Goal: Task Accomplishment & Management: Complete application form

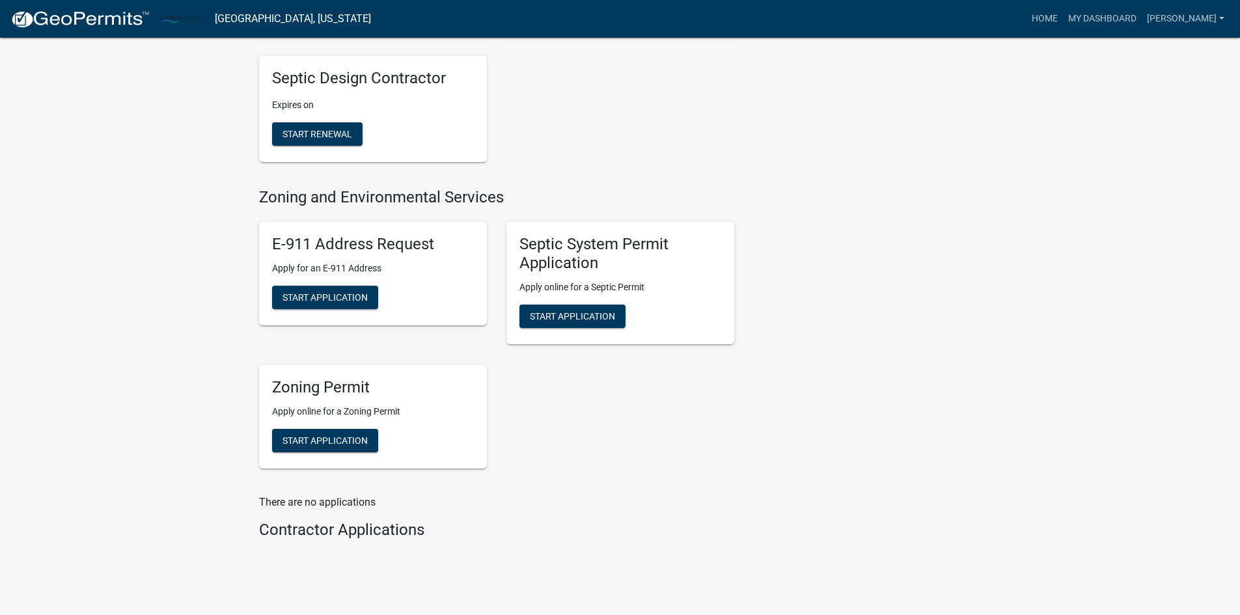
scroll to position [456, 0]
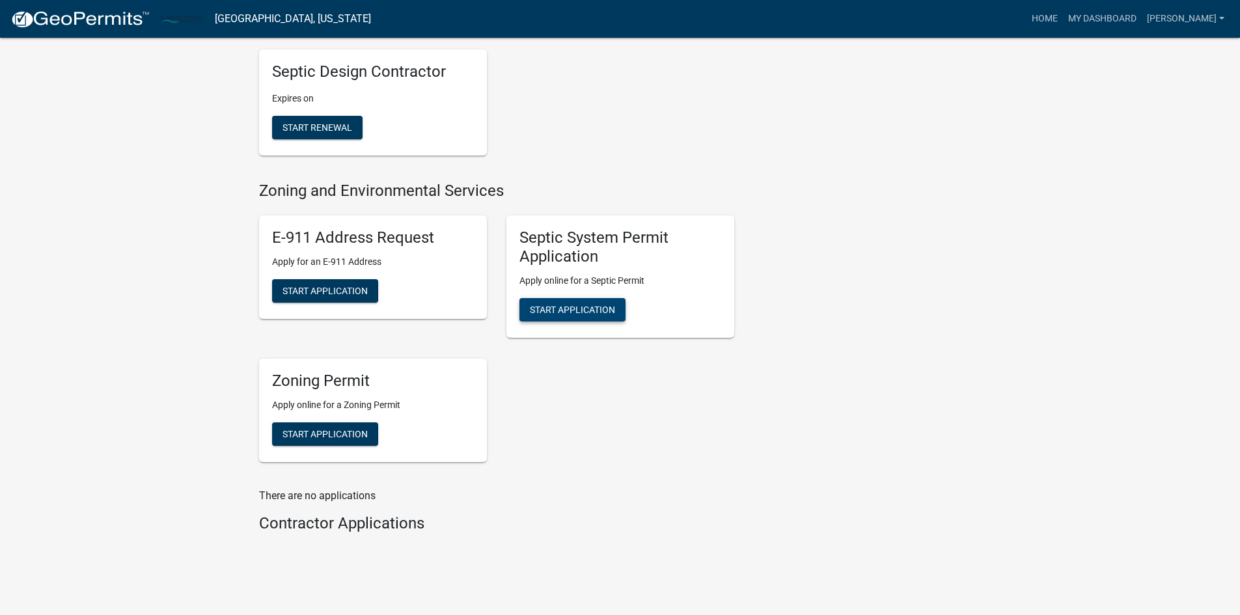
click at [605, 315] on span "Start Application" at bounding box center [572, 310] width 85 height 10
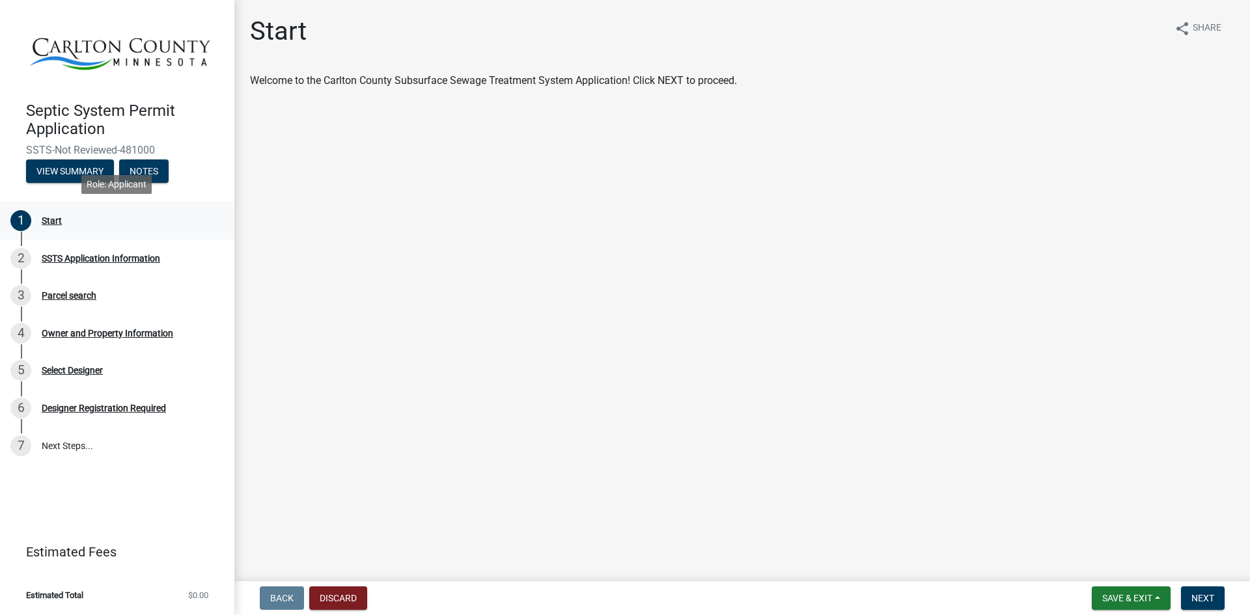
click at [51, 219] on div "Start" at bounding box center [52, 220] width 20 height 9
click at [1207, 596] on span "Next" at bounding box center [1202, 598] width 23 height 10
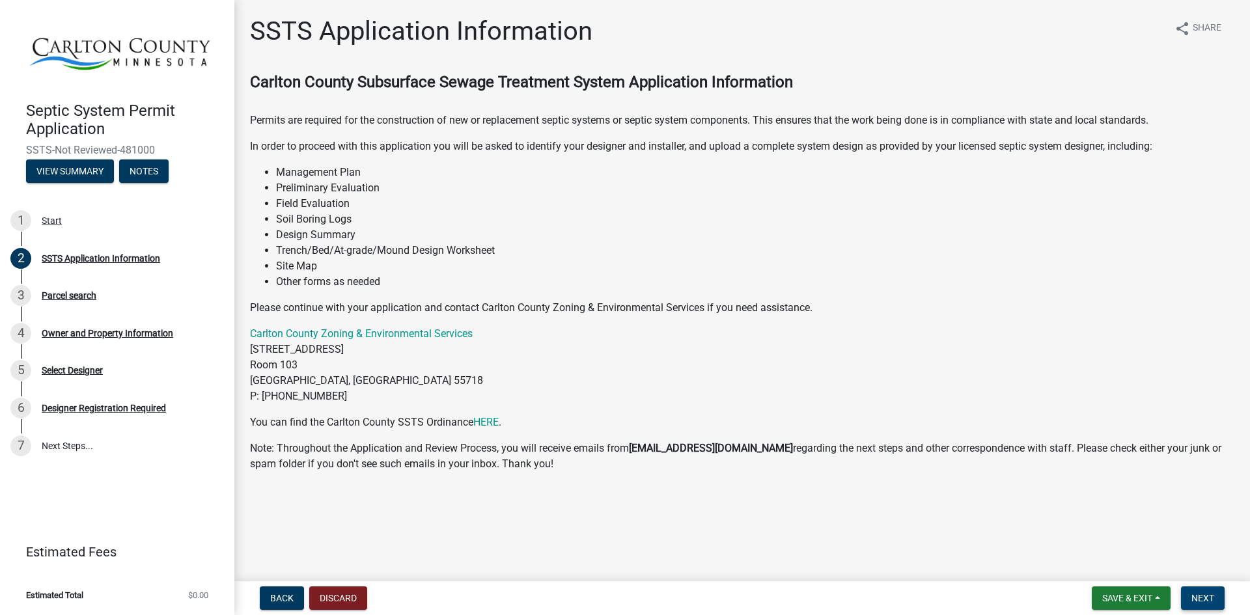
click at [1211, 595] on span "Next" at bounding box center [1202, 598] width 23 height 10
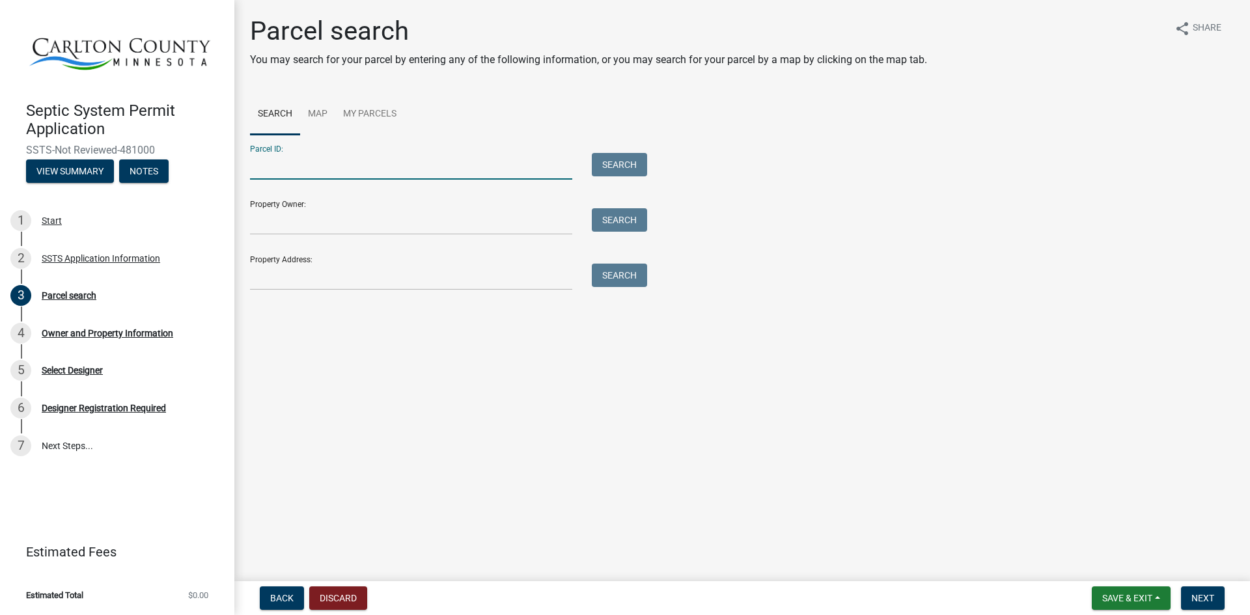
click at [320, 172] on input "Parcel ID:" at bounding box center [411, 166] width 322 height 27
type input "[PHONE_NUMBER]"
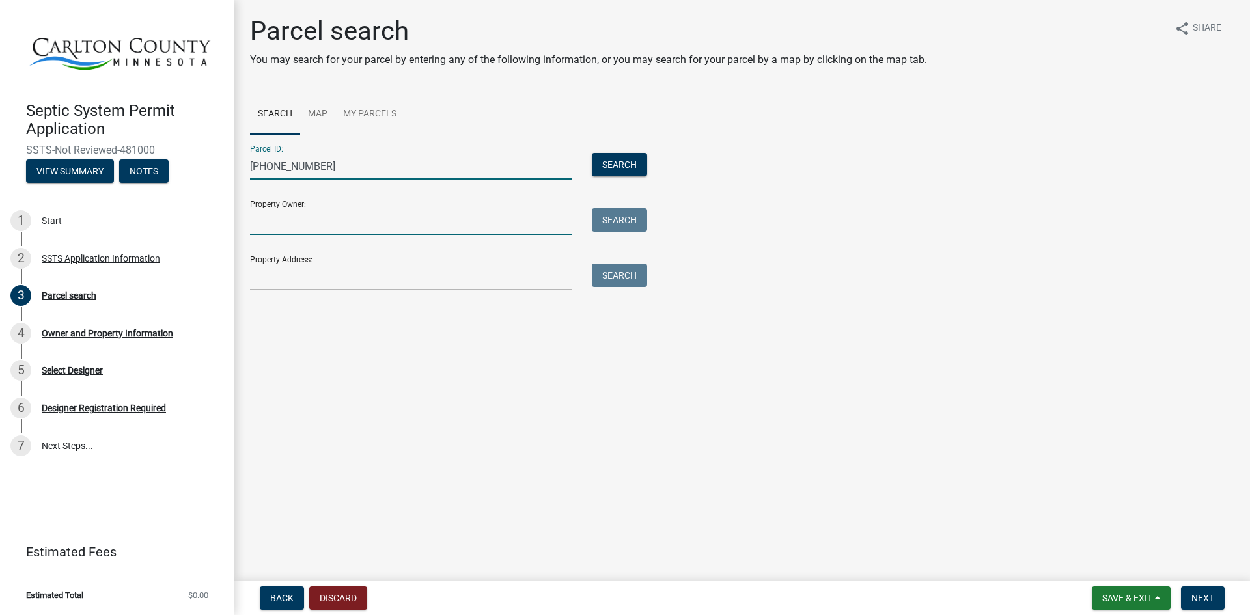
click at [316, 234] on input "Property Owner:" at bounding box center [411, 221] width 322 height 27
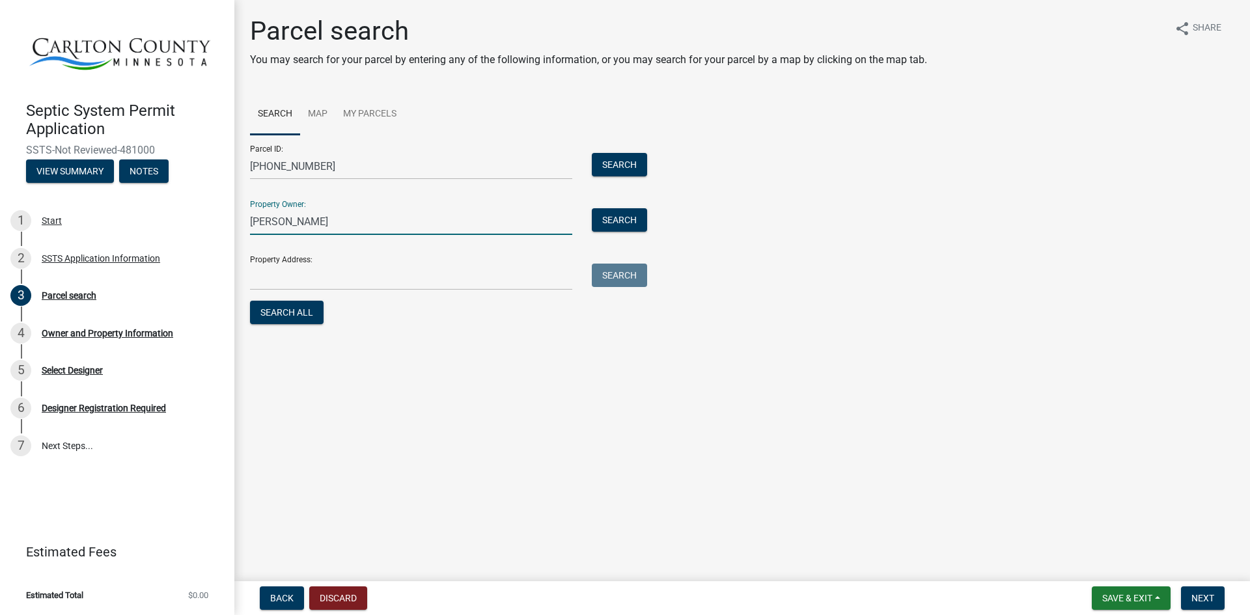
type input "[PERSON_NAME]"
click at [632, 165] on button "Search" at bounding box center [619, 164] width 55 height 23
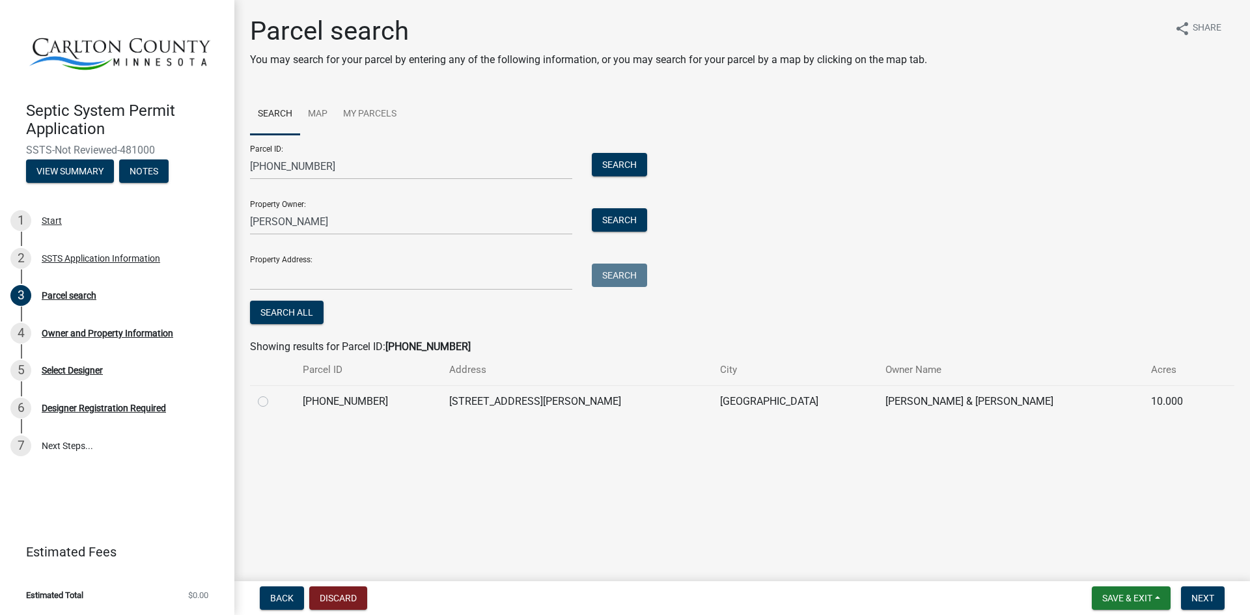
click at [273, 394] on label at bounding box center [273, 394] width 0 height 0
click at [273, 402] on input "radio" at bounding box center [277, 398] width 8 height 8
radio input "true"
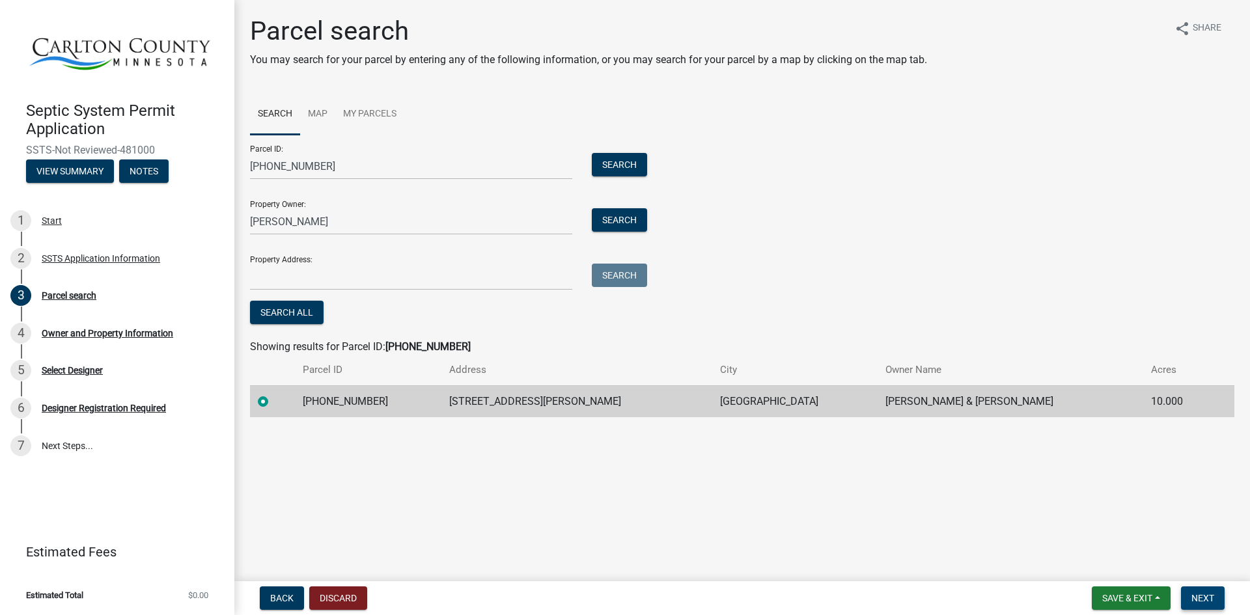
click at [1207, 601] on span "Next" at bounding box center [1202, 598] width 23 height 10
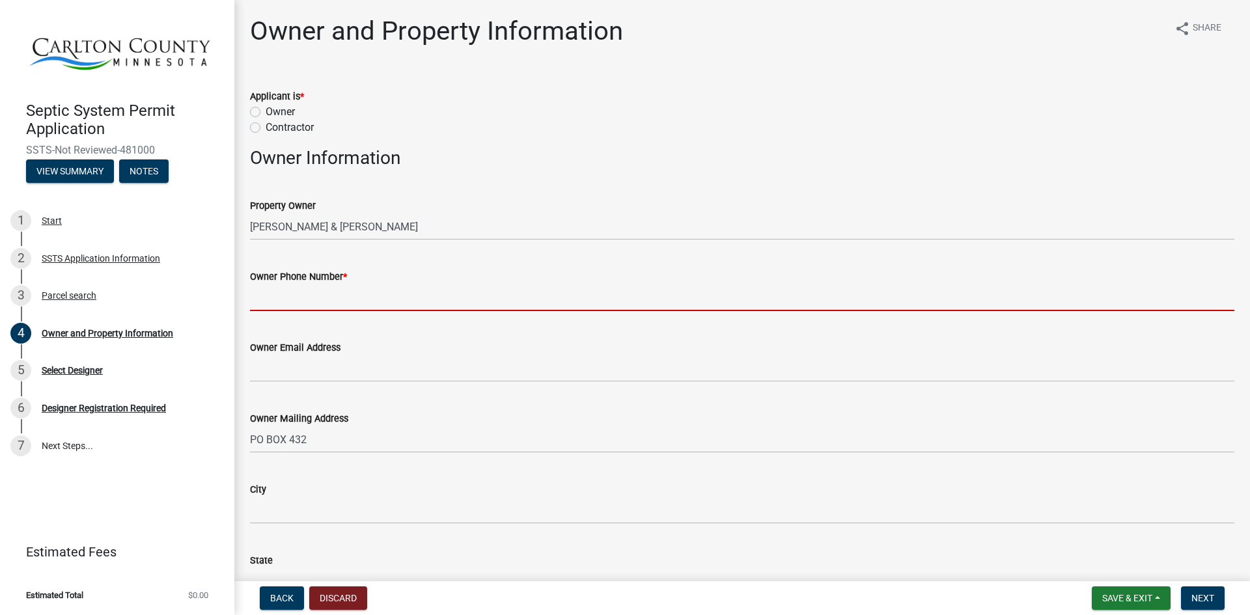
click at [331, 297] on input "Owner Phone Number *" at bounding box center [742, 297] width 984 height 27
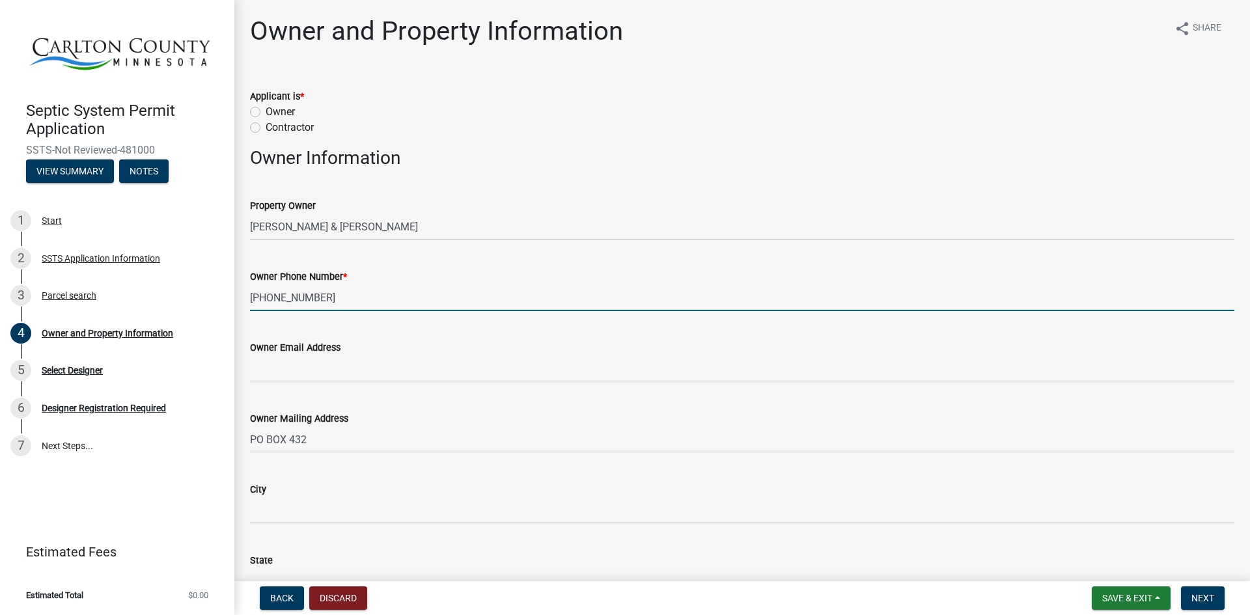
type input "[PHONE_NUMBER]"
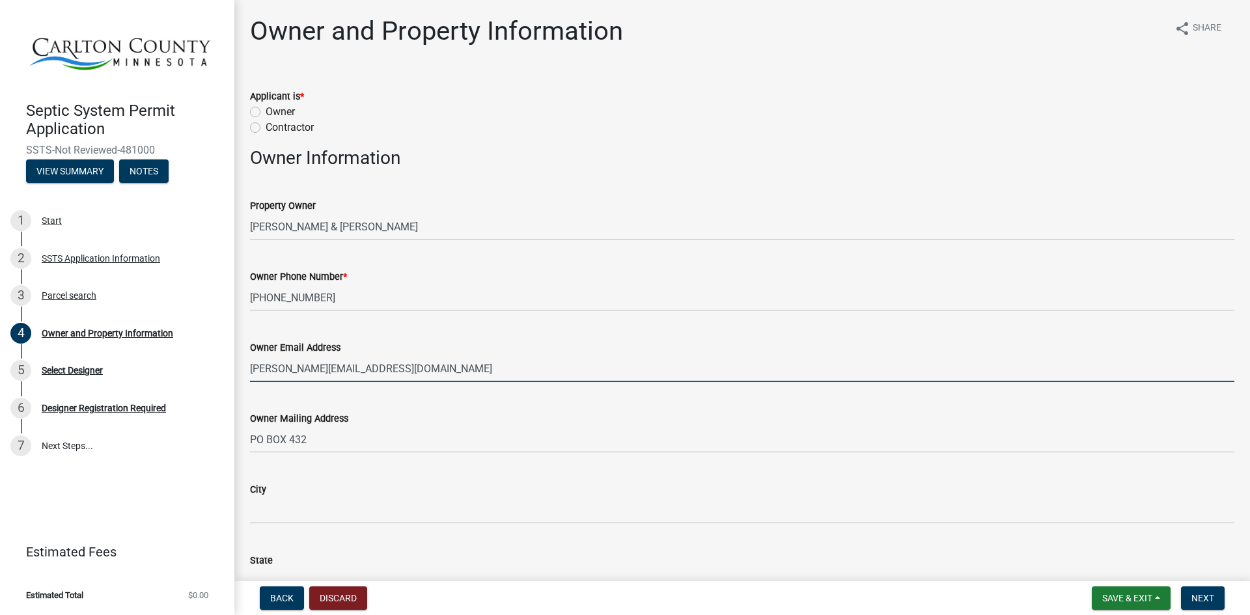
type input "[PERSON_NAME][EMAIL_ADDRESS][DOMAIN_NAME]"
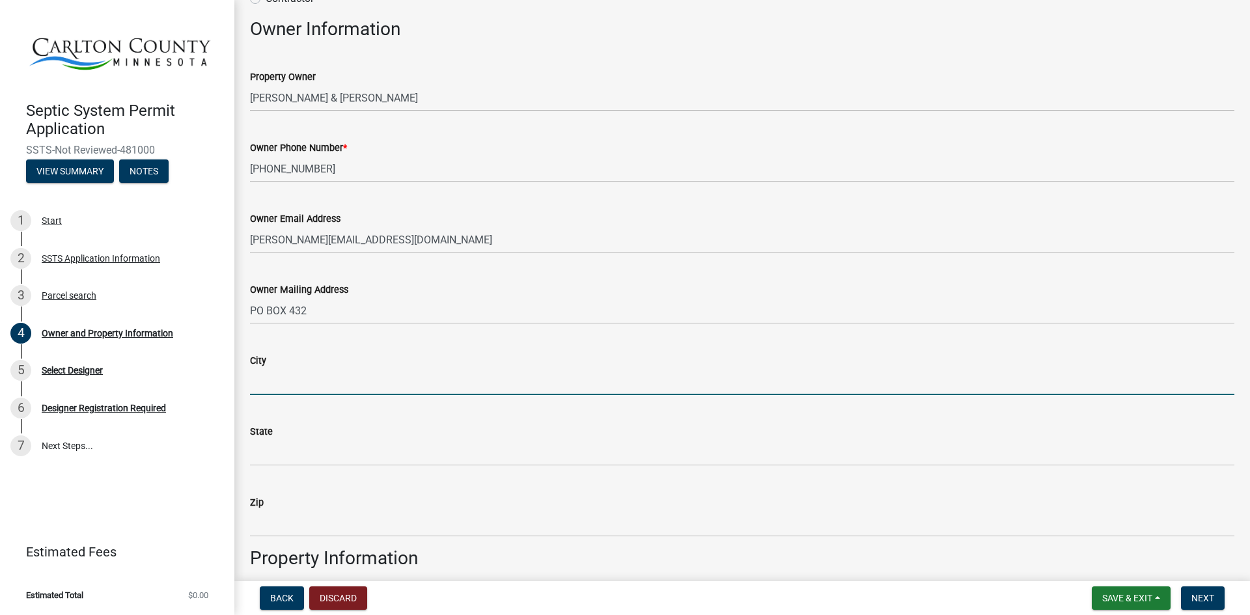
scroll to position [130, 0]
type input "[GEOGRAPHIC_DATA]"
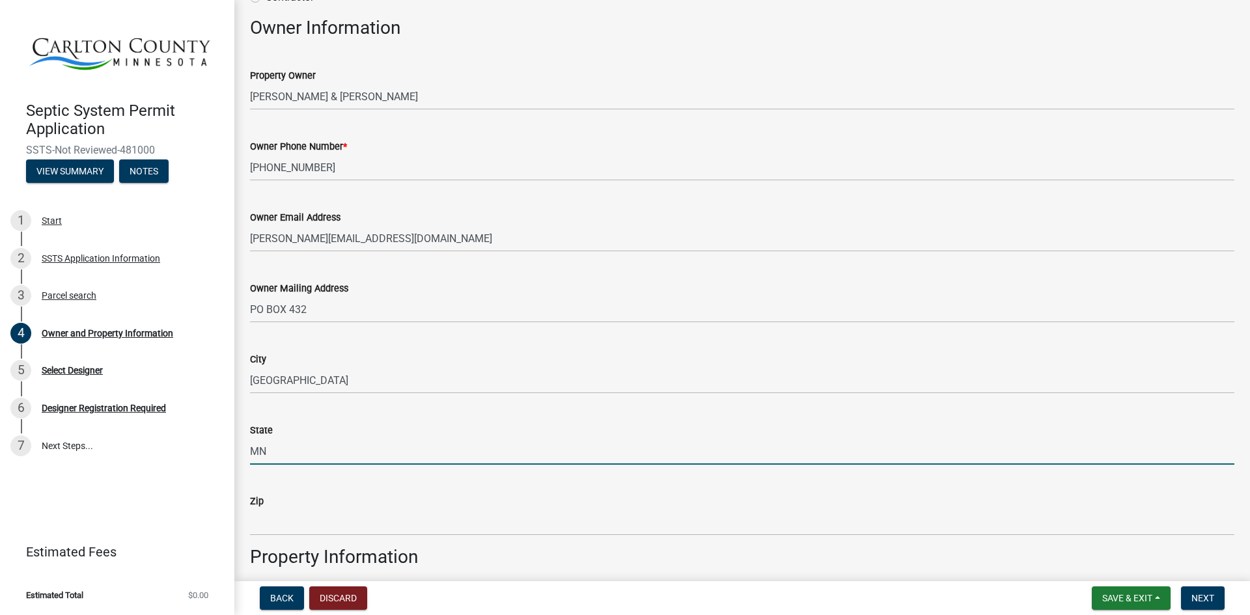
type input "MN"
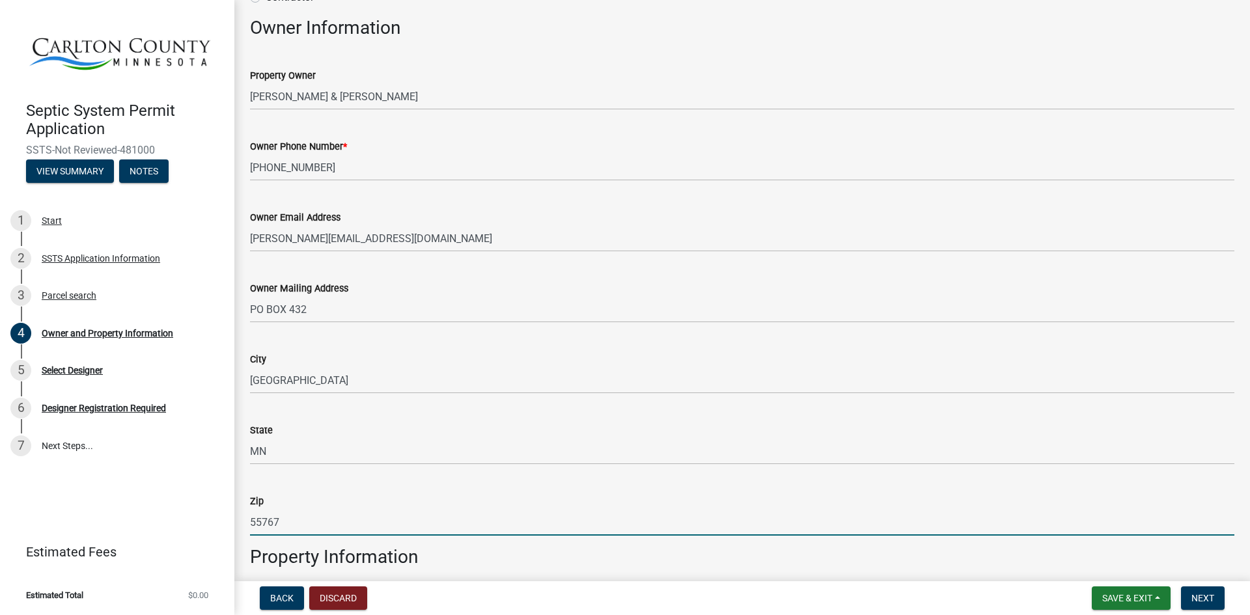
type input "55767"
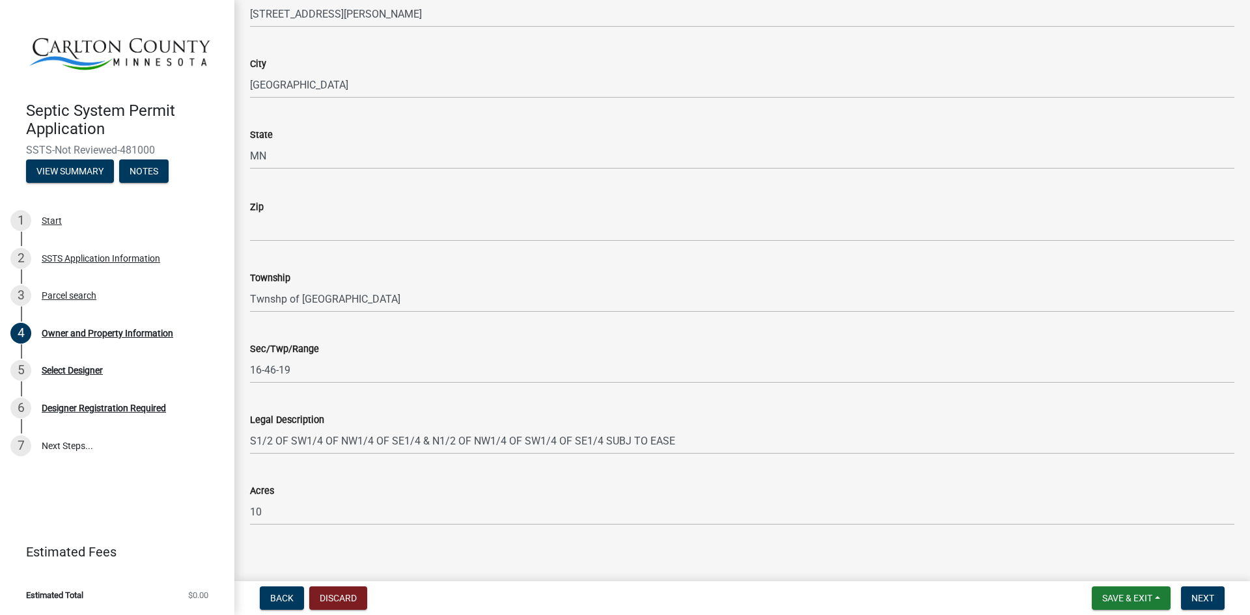
scroll to position [823, 0]
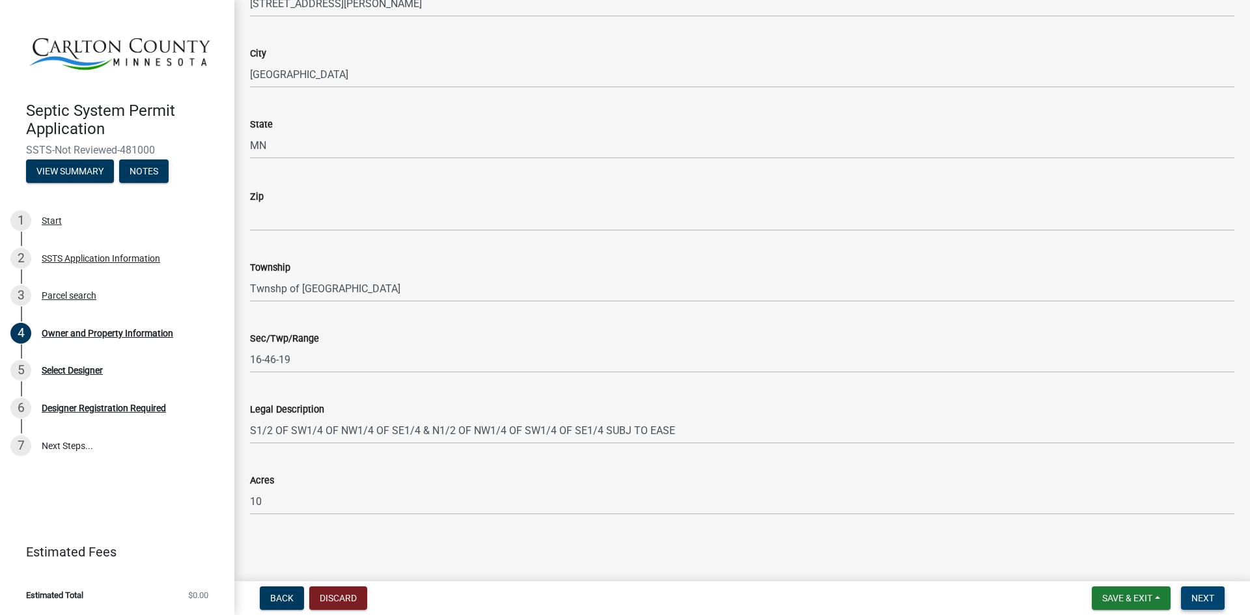
click at [1209, 597] on span "Next" at bounding box center [1202, 598] width 23 height 10
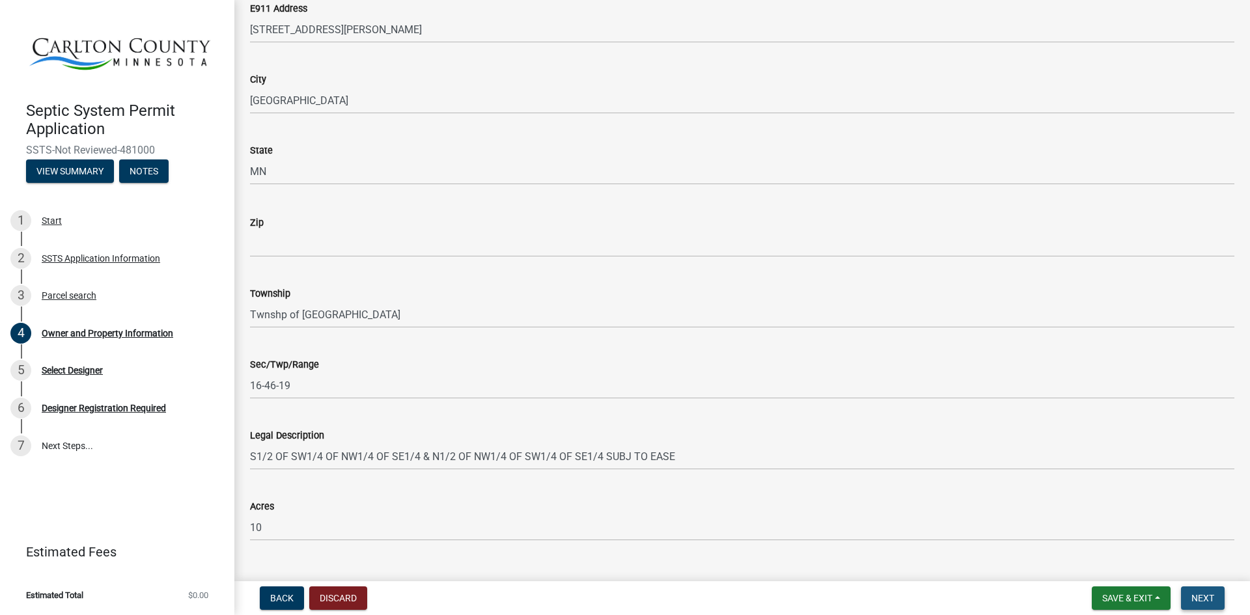
scroll to position [849, 0]
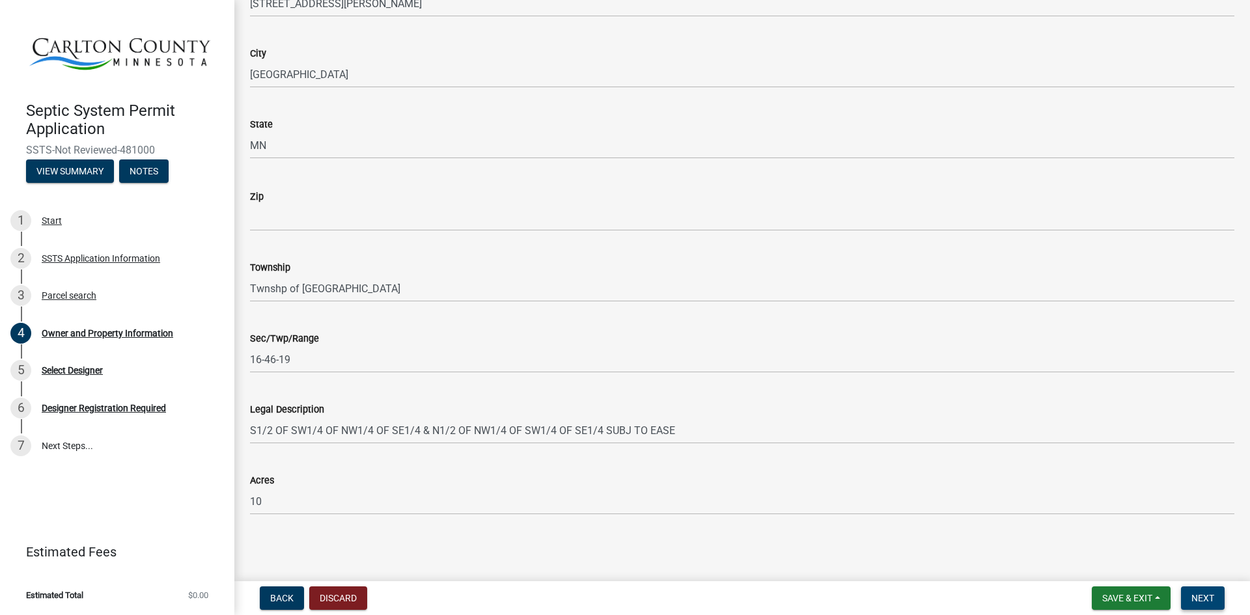
click at [1202, 596] on span "Next" at bounding box center [1202, 598] width 23 height 10
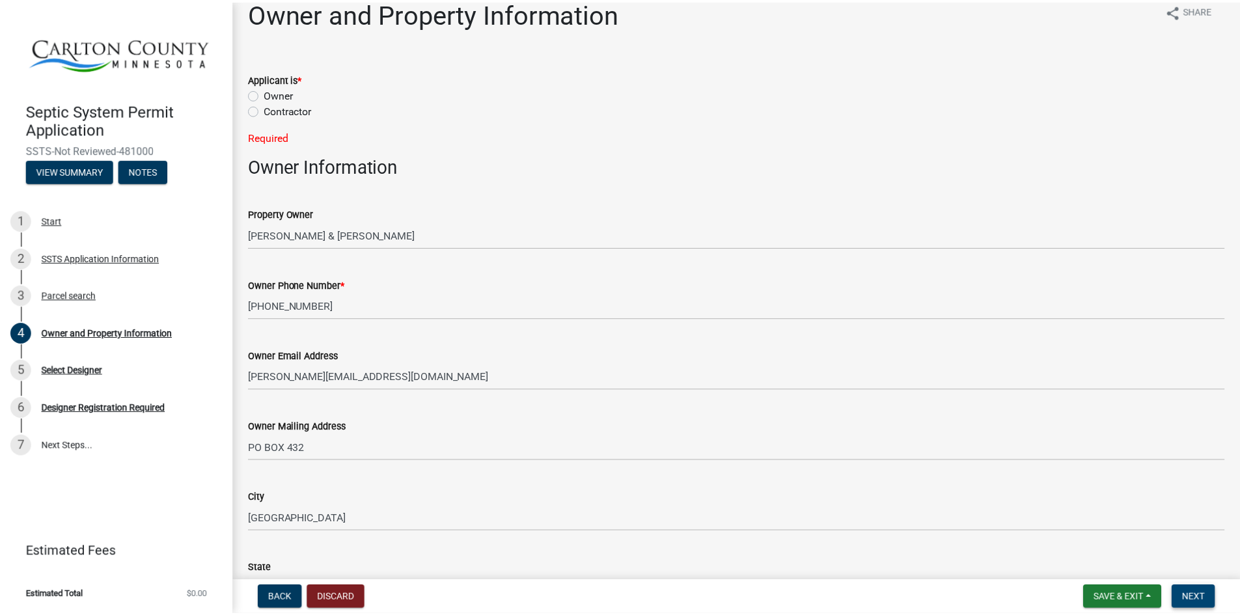
scroll to position [0, 0]
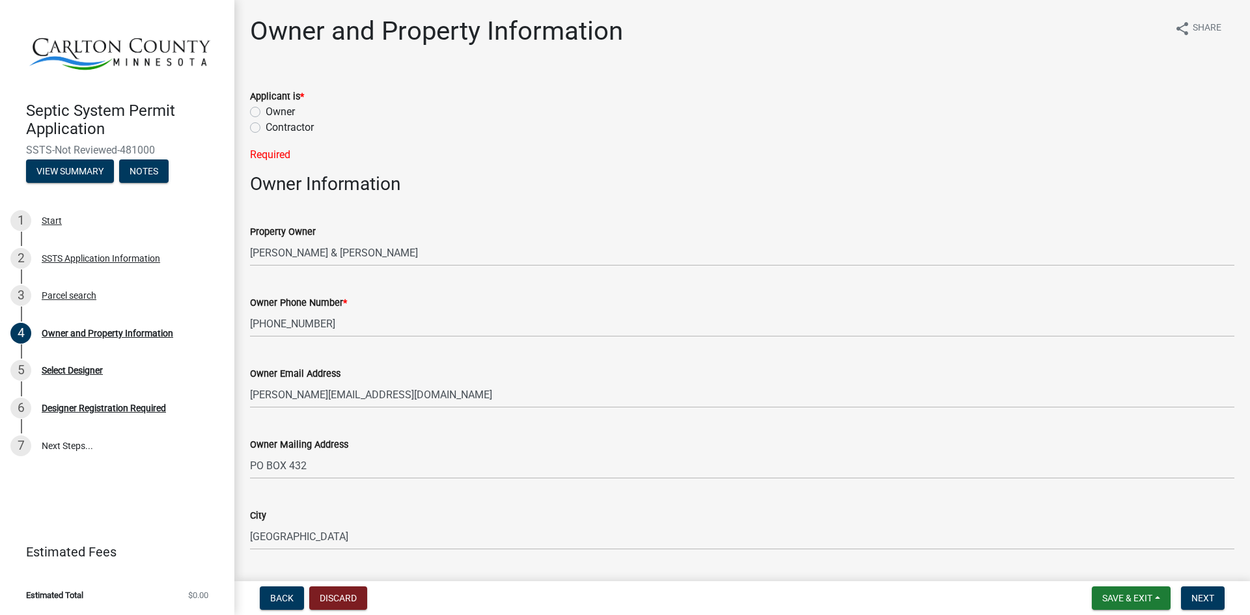
click at [266, 115] on label "Owner" at bounding box center [280, 112] width 29 height 16
click at [266, 113] on input "Owner" at bounding box center [270, 108] width 8 height 8
radio input "true"
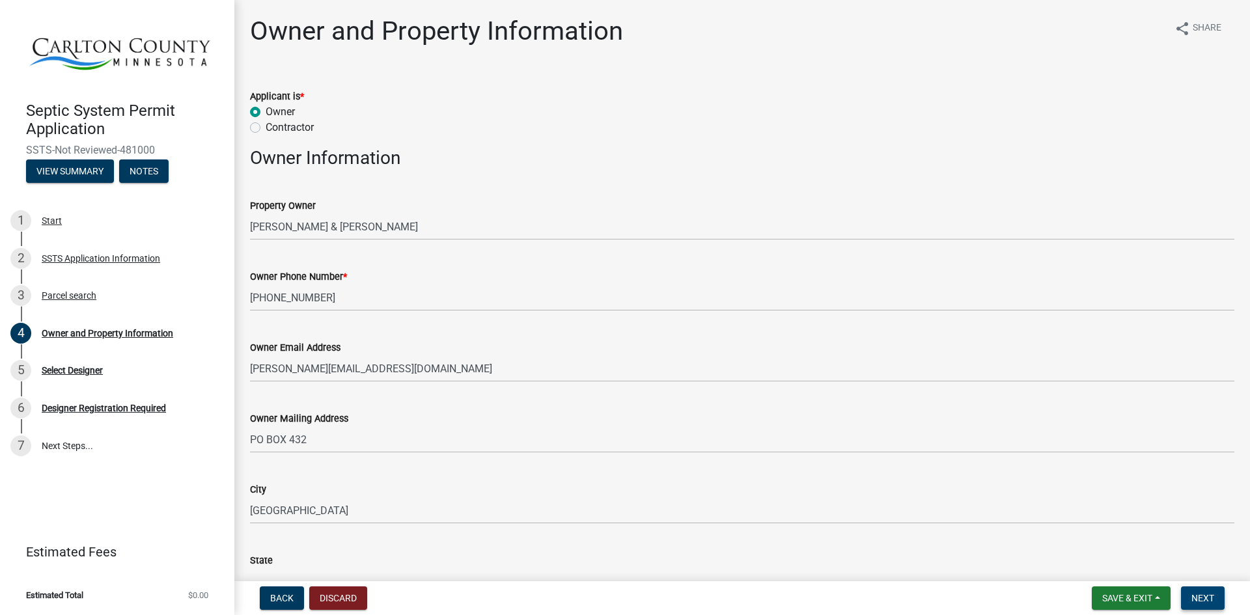
click at [1209, 601] on span "Next" at bounding box center [1202, 598] width 23 height 10
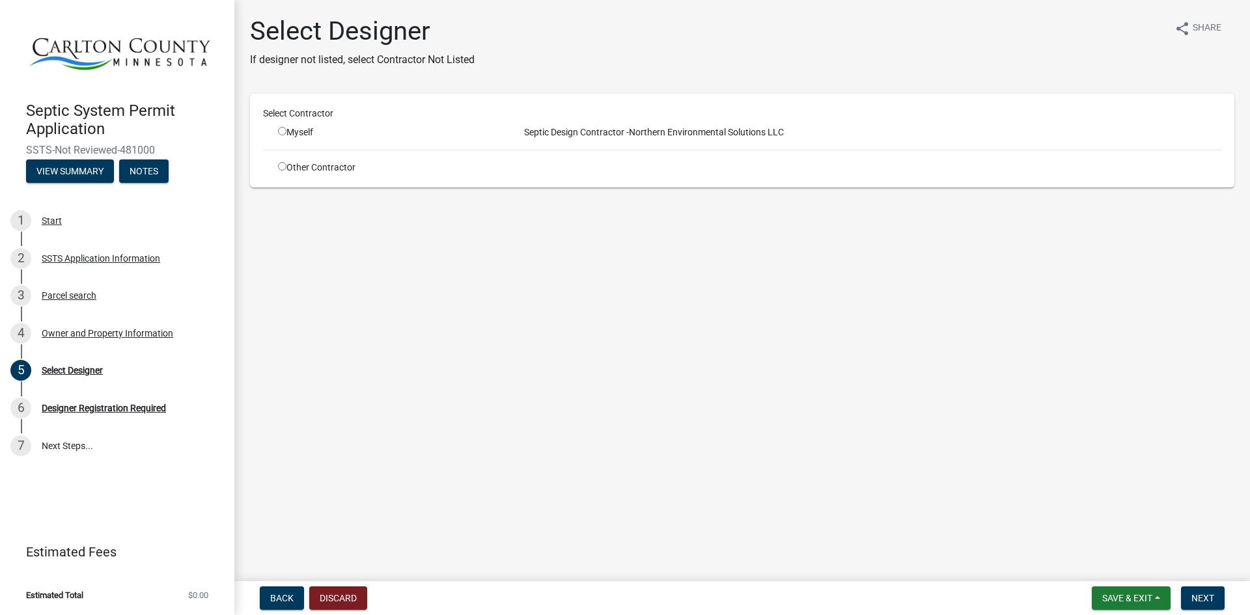
click at [283, 132] on input "radio" at bounding box center [282, 131] width 8 height 8
radio input "true"
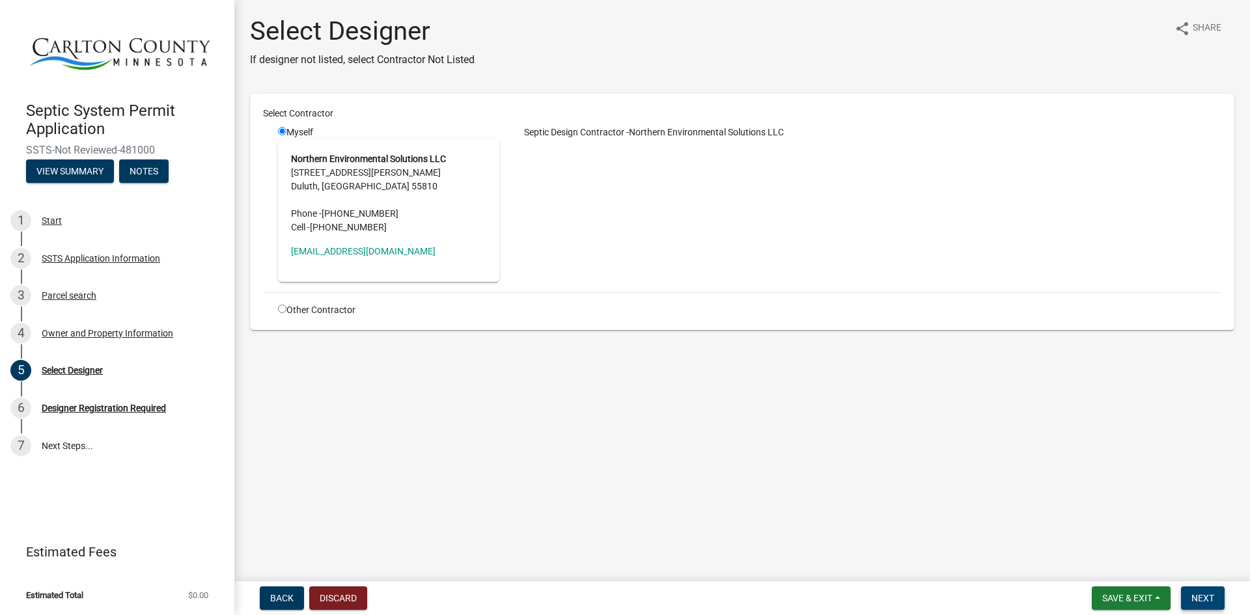
click at [1204, 594] on span "Next" at bounding box center [1202, 598] width 23 height 10
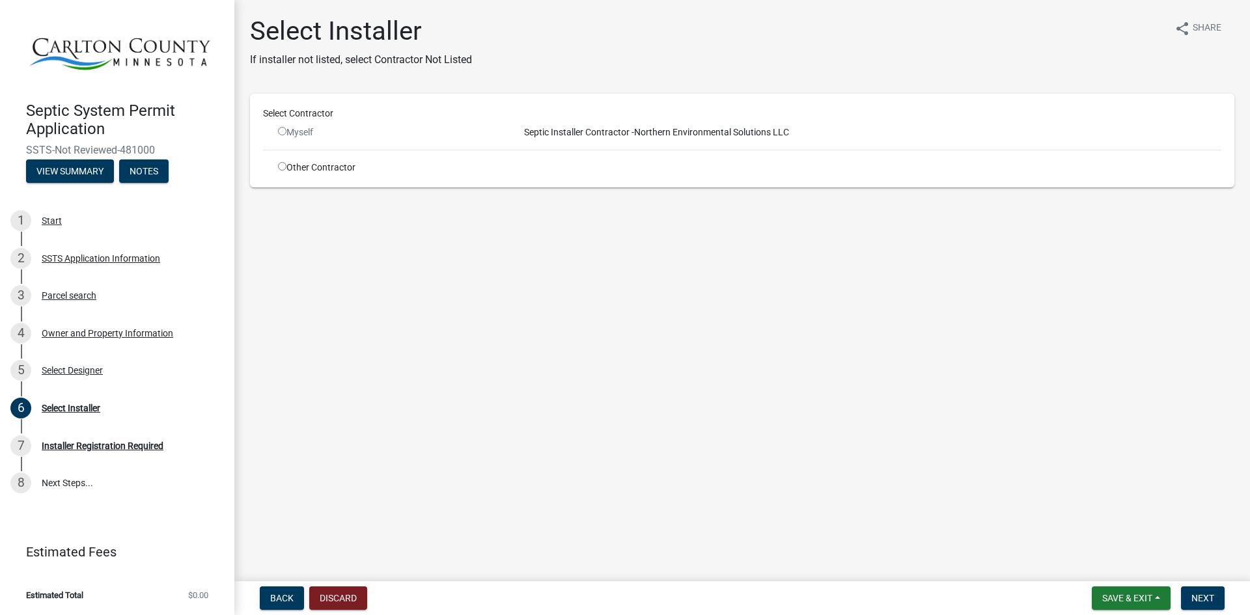
click at [281, 167] on input "radio" at bounding box center [282, 166] width 8 height 8
radio input "true"
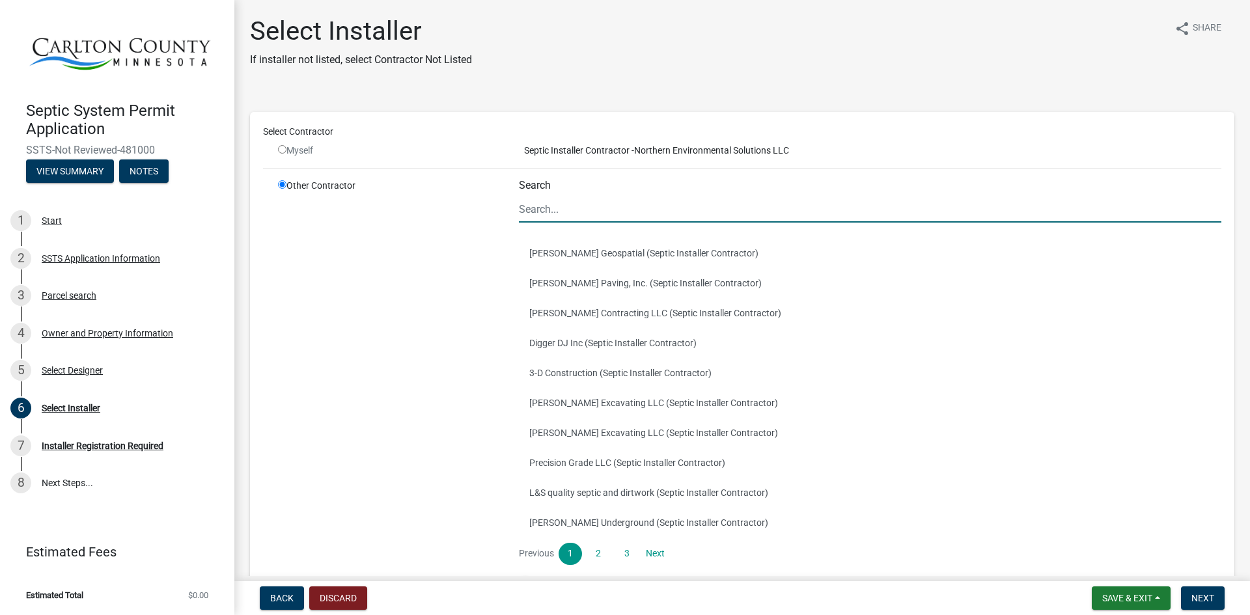
click at [535, 214] on input "Search" at bounding box center [870, 209] width 702 height 27
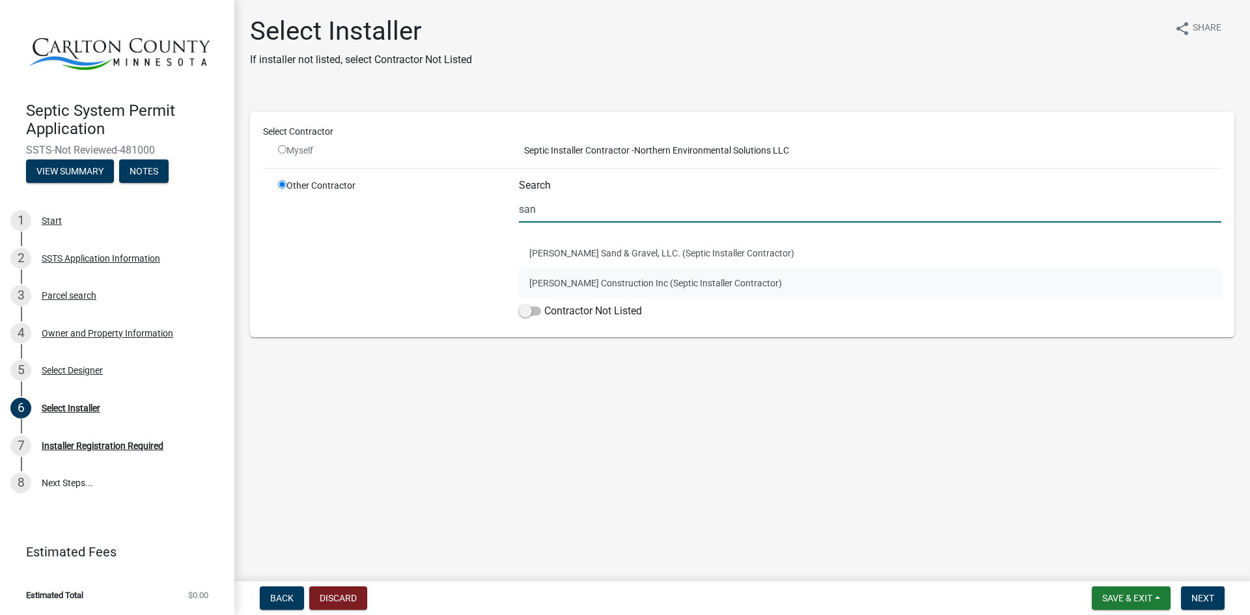
type input "san"
click at [612, 284] on button "[PERSON_NAME] Construction Inc (Septic Installer Contractor)" at bounding box center [870, 283] width 702 height 30
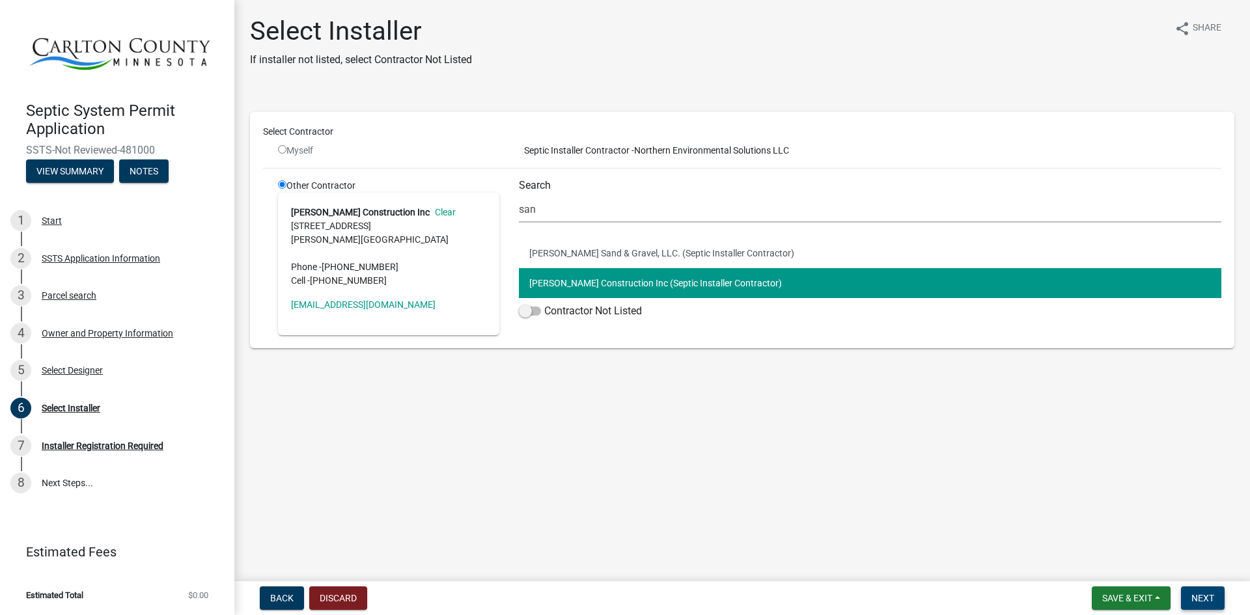
click at [1205, 596] on span "Next" at bounding box center [1202, 598] width 23 height 10
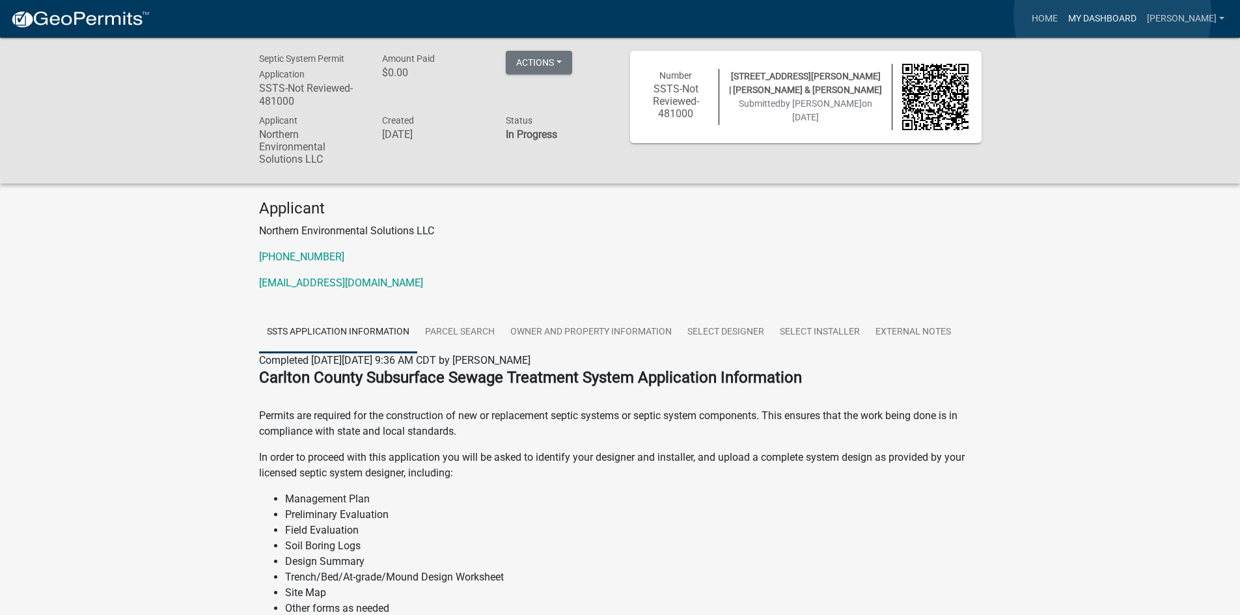
click at [1112, 15] on link "My Dashboard" at bounding box center [1102, 19] width 79 height 25
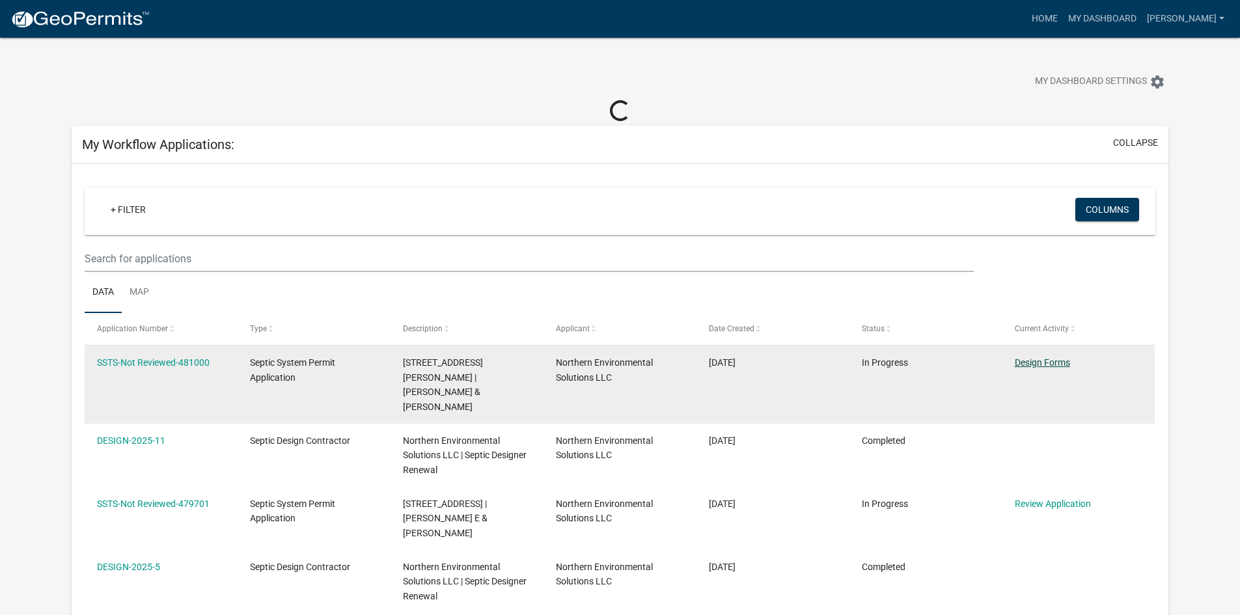
click at [1043, 364] on link "Design Forms" at bounding box center [1042, 362] width 55 height 10
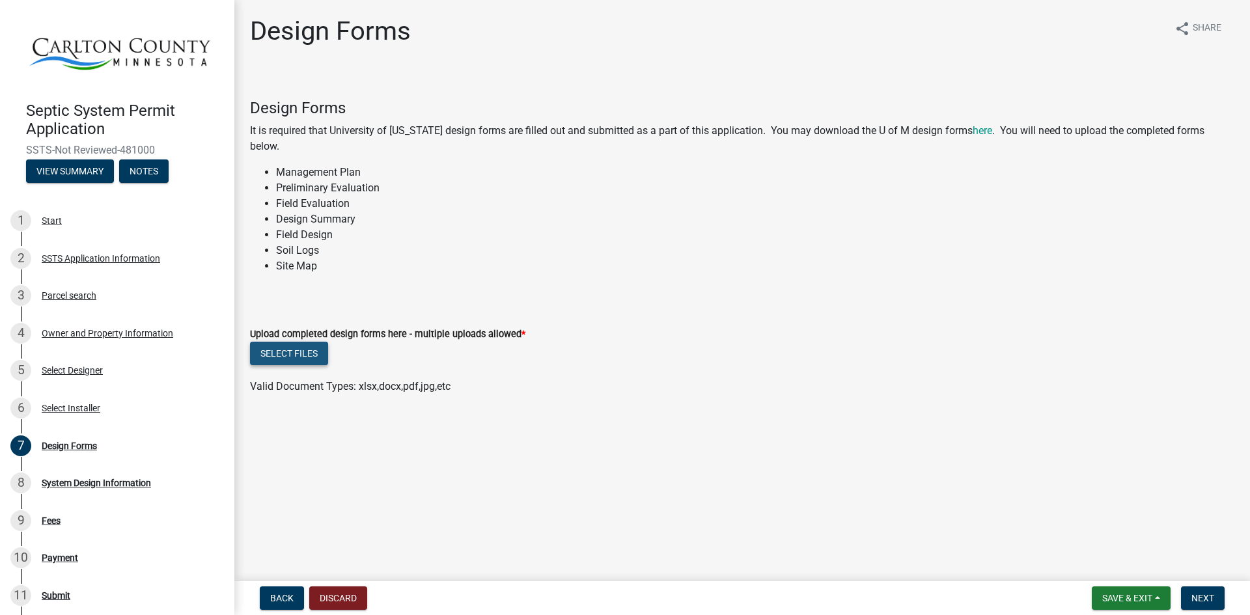
click at [299, 349] on button "Select files" at bounding box center [289, 353] width 78 height 23
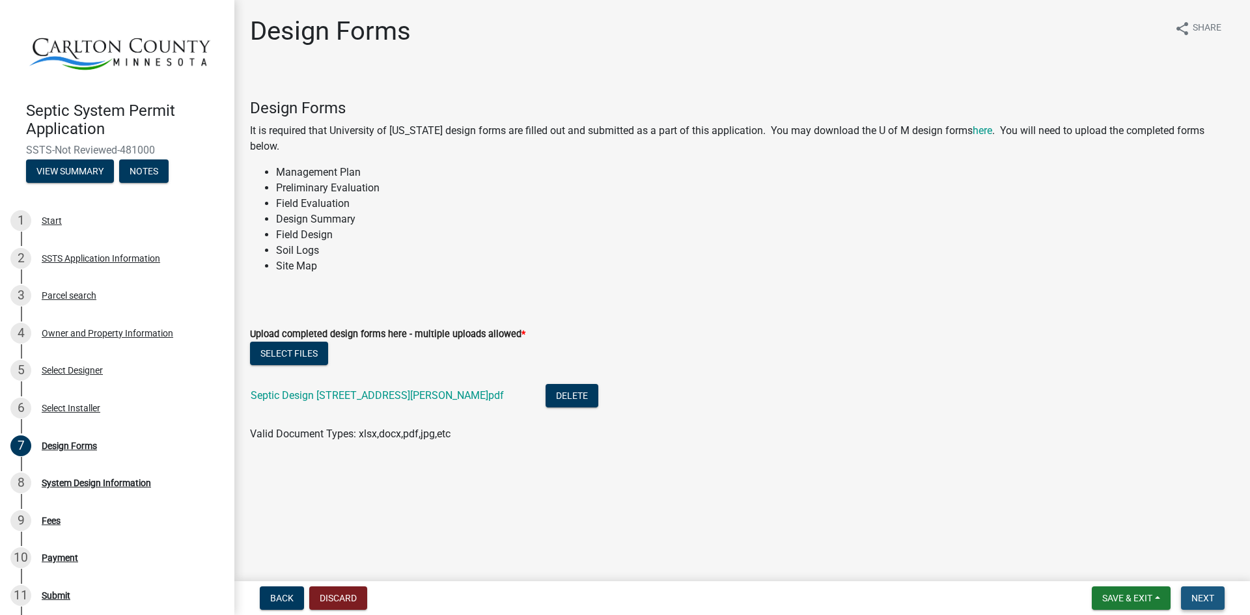
click at [1193, 597] on span "Next" at bounding box center [1202, 598] width 23 height 10
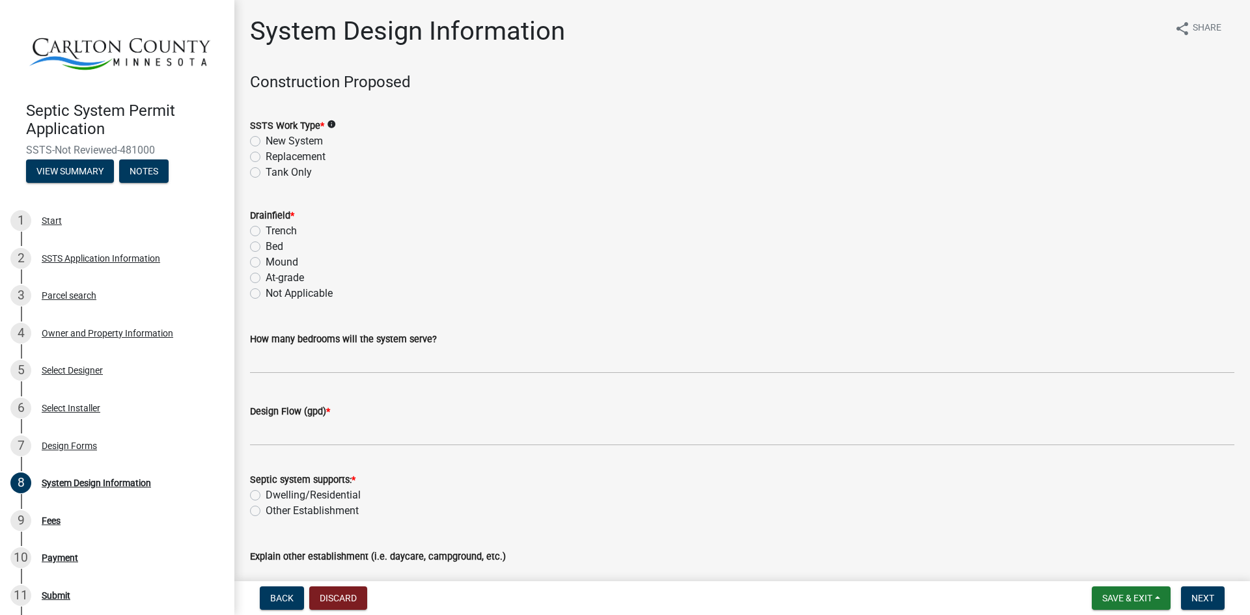
click at [292, 144] on label "New System" at bounding box center [294, 141] width 57 height 16
click at [274, 142] on input "New System" at bounding box center [270, 137] width 8 height 8
radio input "true"
click at [266, 262] on label "Mound" at bounding box center [282, 263] width 33 height 16
click at [266, 262] on input "Mound" at bounding box center [270, 259] width 8 height 8
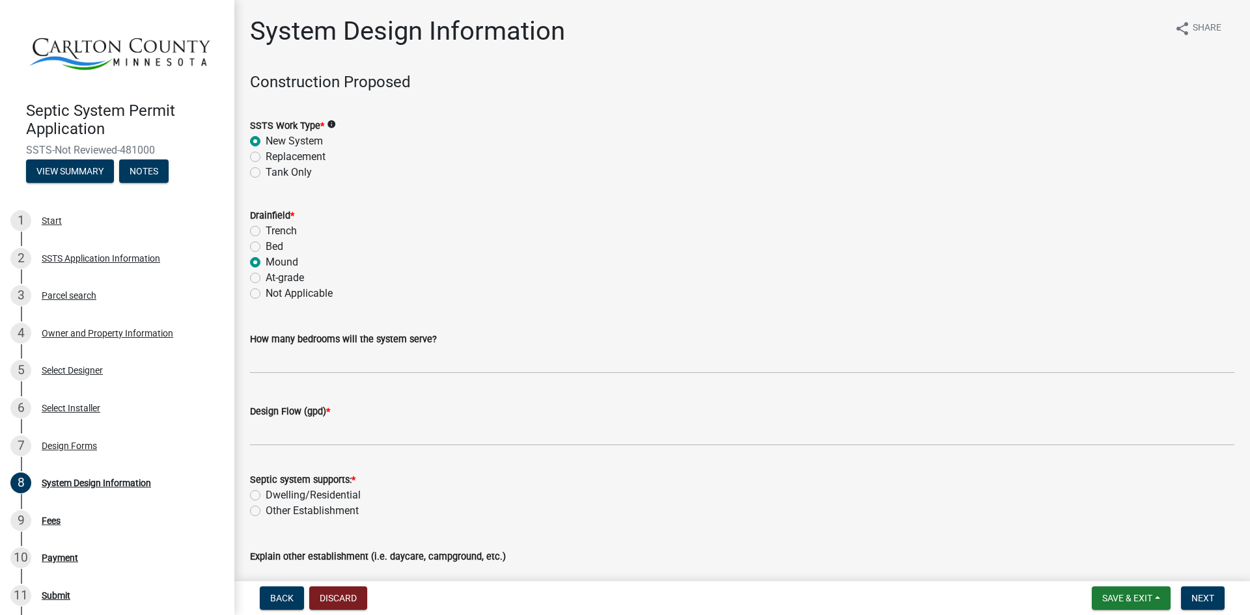
radio input "true"
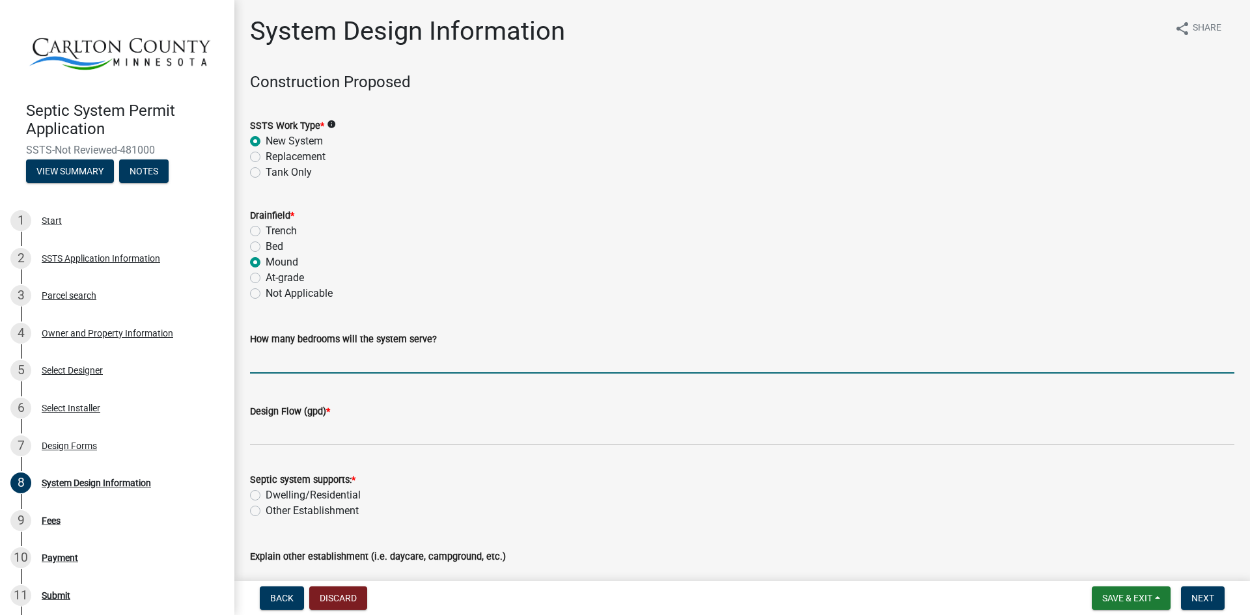
click at [289, 370] on input "text" at bounding box center [742, 360] width 984 height 27
type input "3"
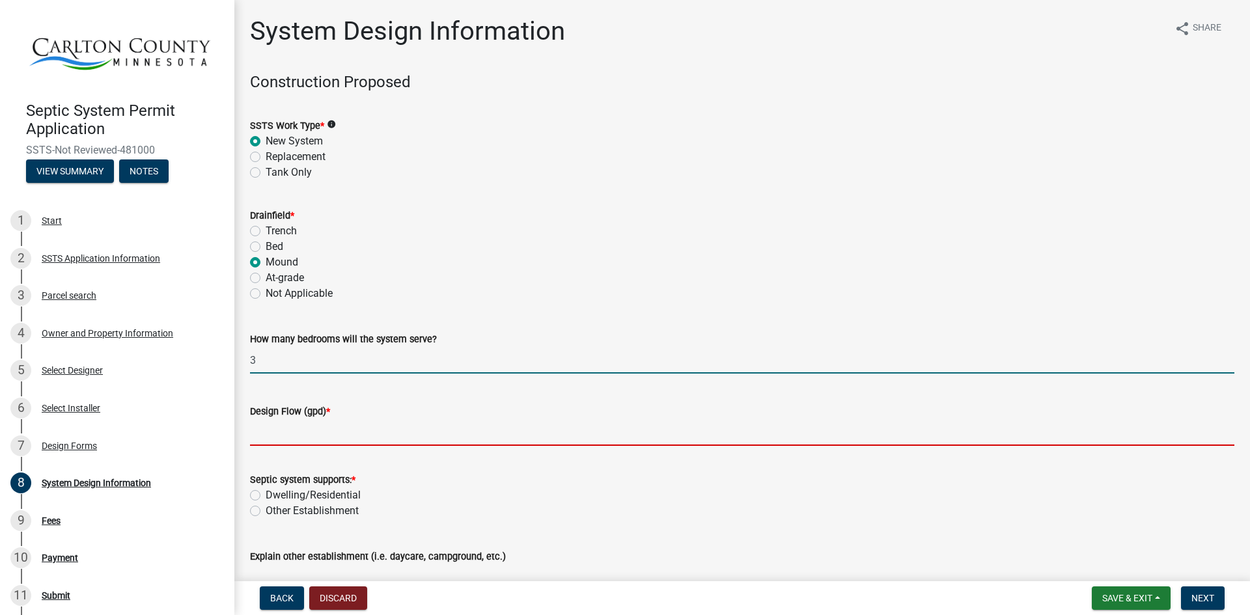
click at [270, 427] on input "Design Flow (gpd) *" at bounding box center [742, 432] width 984 height 27
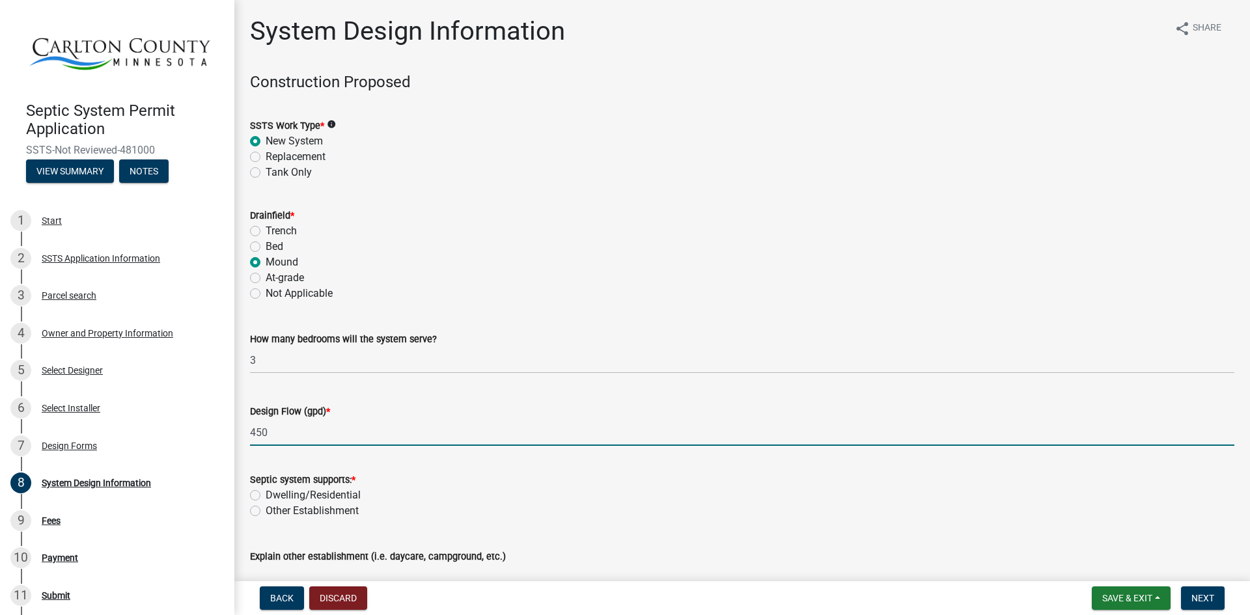
type input "450"
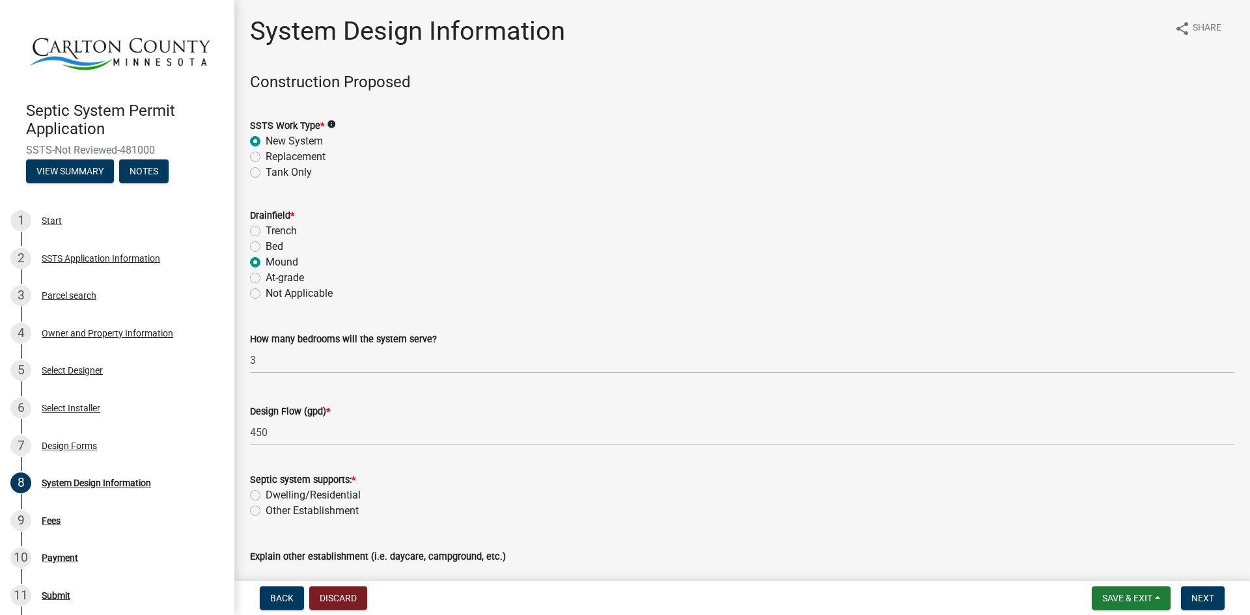
click at [266, 494] on label "Dwelling/Residential" at bounding box center [313, 496] width 95 height 16
click at [266, 494] on input "Dwelling/Residential" at bounding box center [270, 492] width 8 height 8
radio input "true"
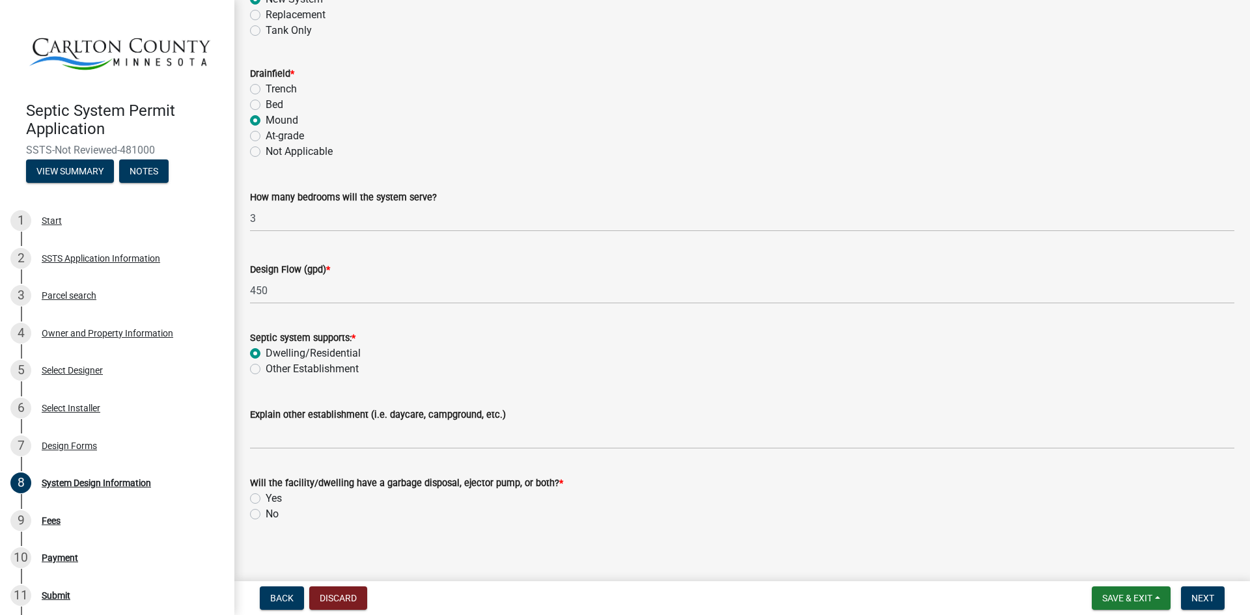
scroll to position [150, 0]
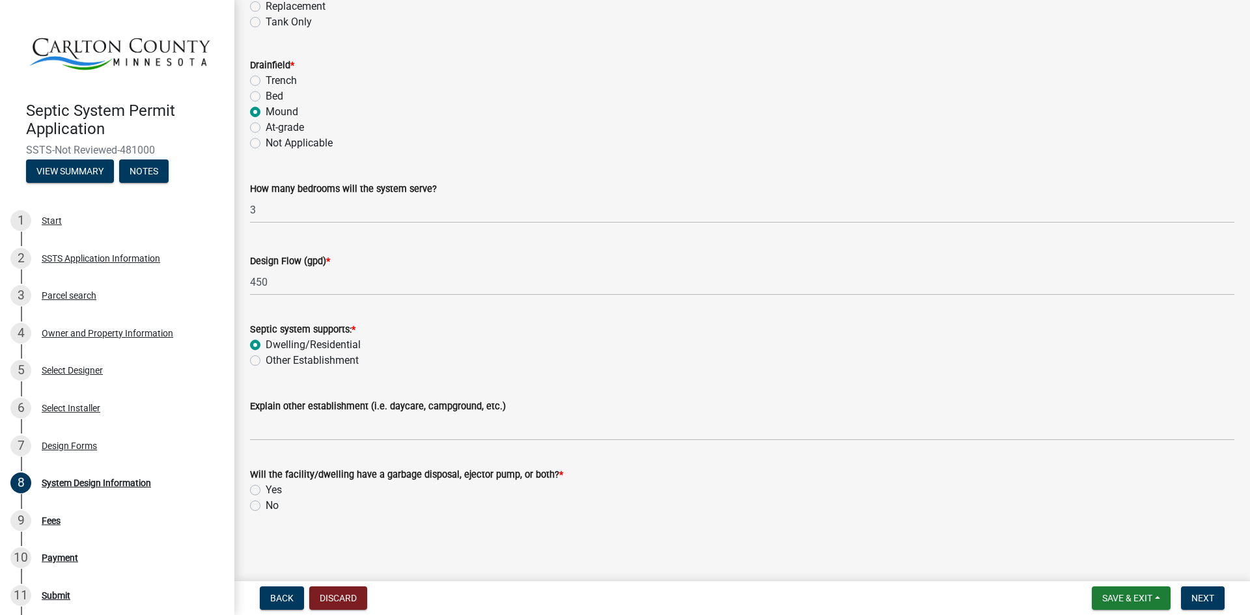
click at [266, 504] on label "No" at bounding box center [272, 506] width 13 height 16
click at [266, 504] on input "No" at bounding box center [270, 502] width 8 height 8
radio input "true"
click at [1208, 601] on span "Next" at bounding box center [1202, 598] width 23 height 10
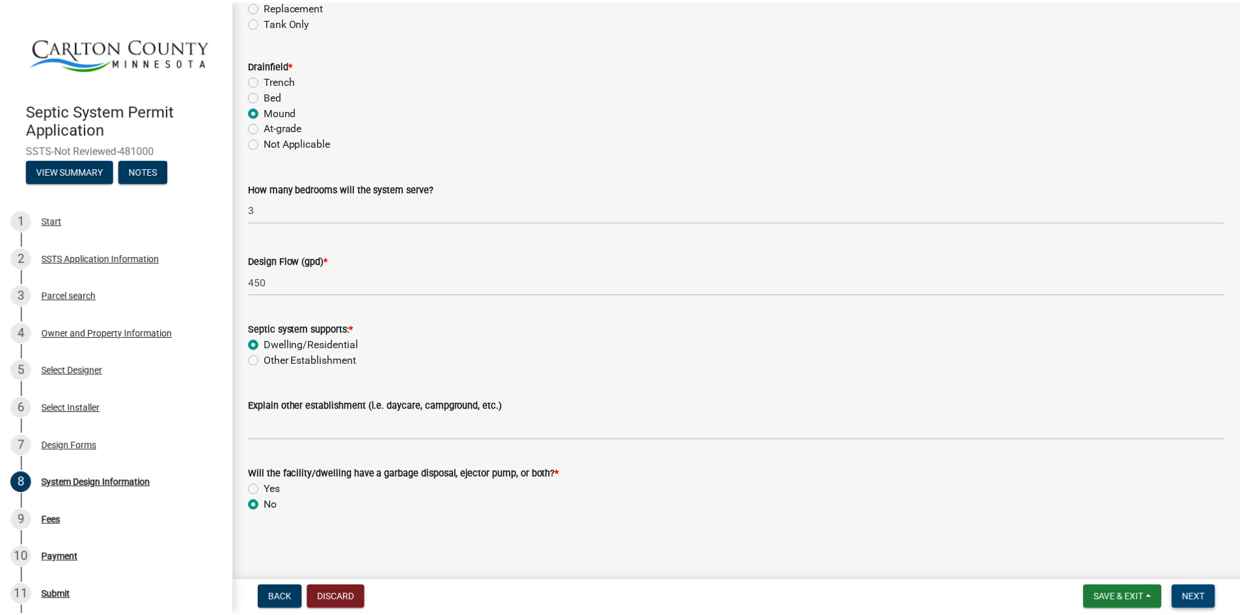
scroll to position [0, 0]
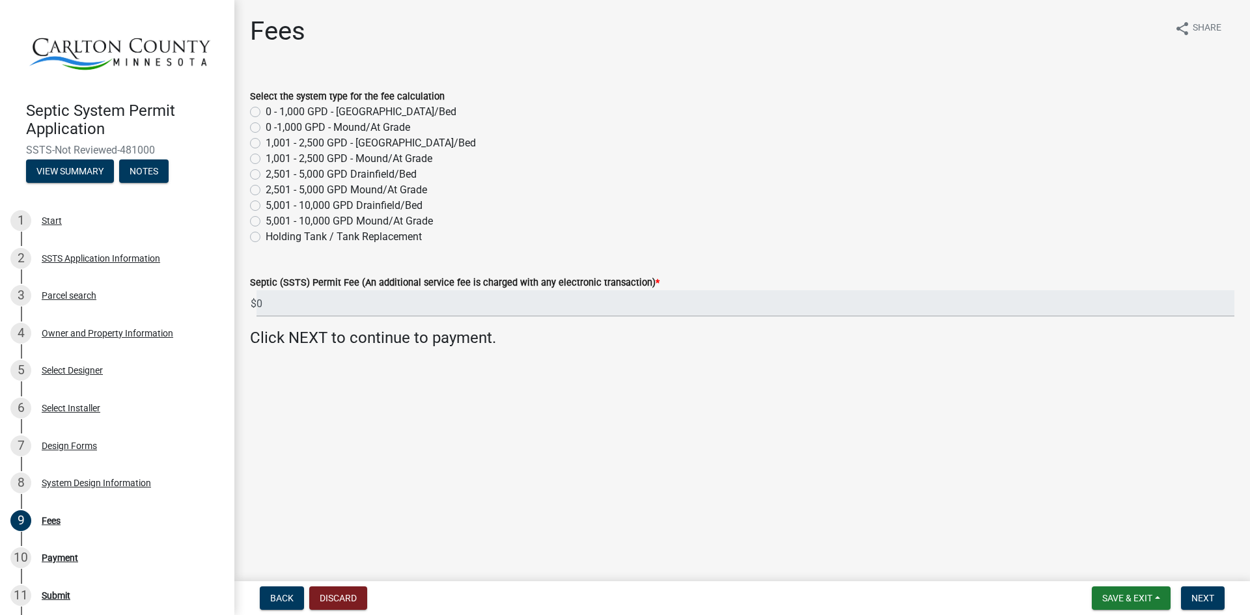
click at [266, 126] on label "0 -1,000 GPD - Mound/At Grade" at bounding box center [338, 128] width 145 height 16
click at [266, 126] on input "0 -1,000 GPD - Mound/At Grade" at bounding box center [270, 124] width 8 height 8
radio input "true"
click at [1192, 590] on button "Next" at bounding box center [1203, 597] width 44 height 23
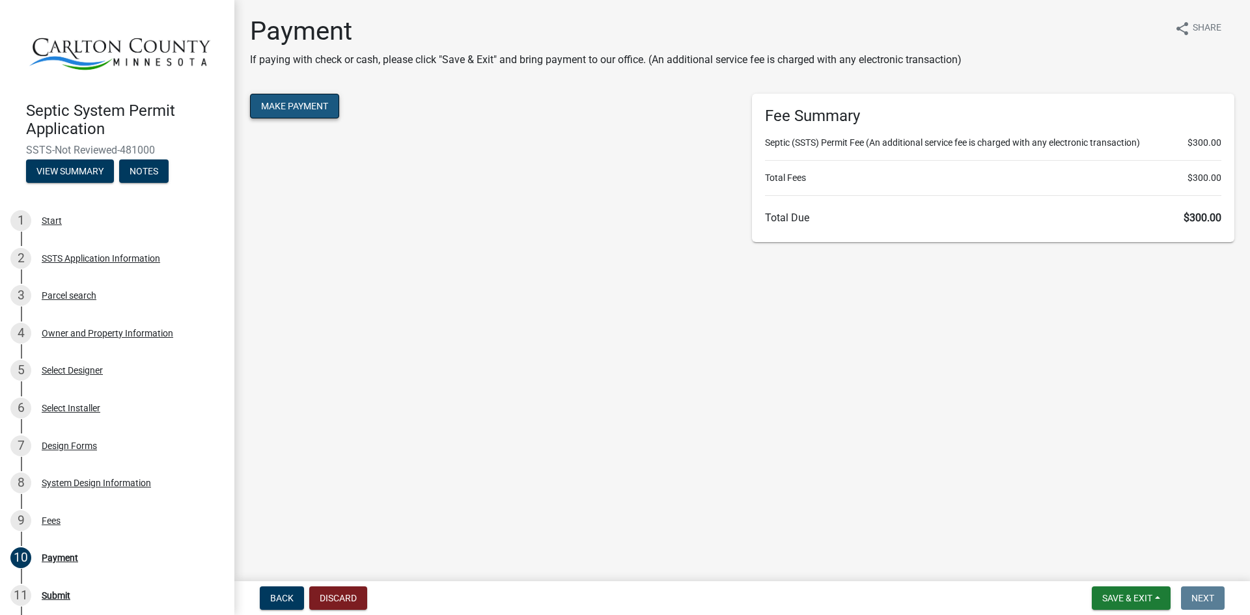
click at [288, 115] on button "Make Payment" at bounding box center [294, 106] width 89 height 25
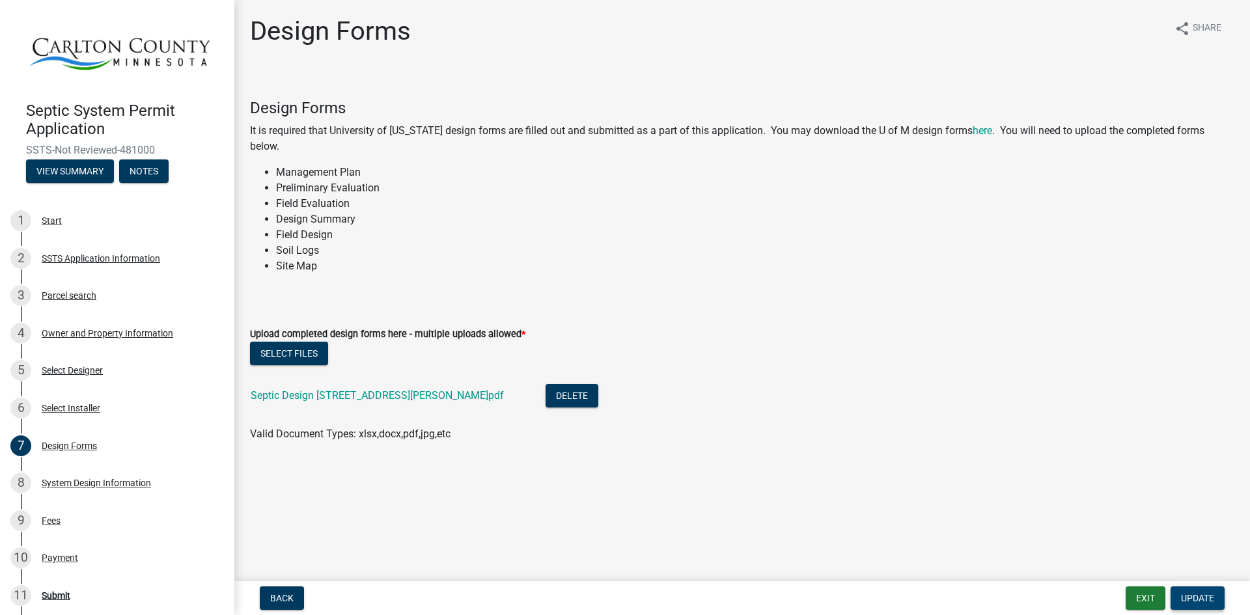
click at [1197, 600] on span "Update" at bounding box center [1197, 598] width 33 height 10
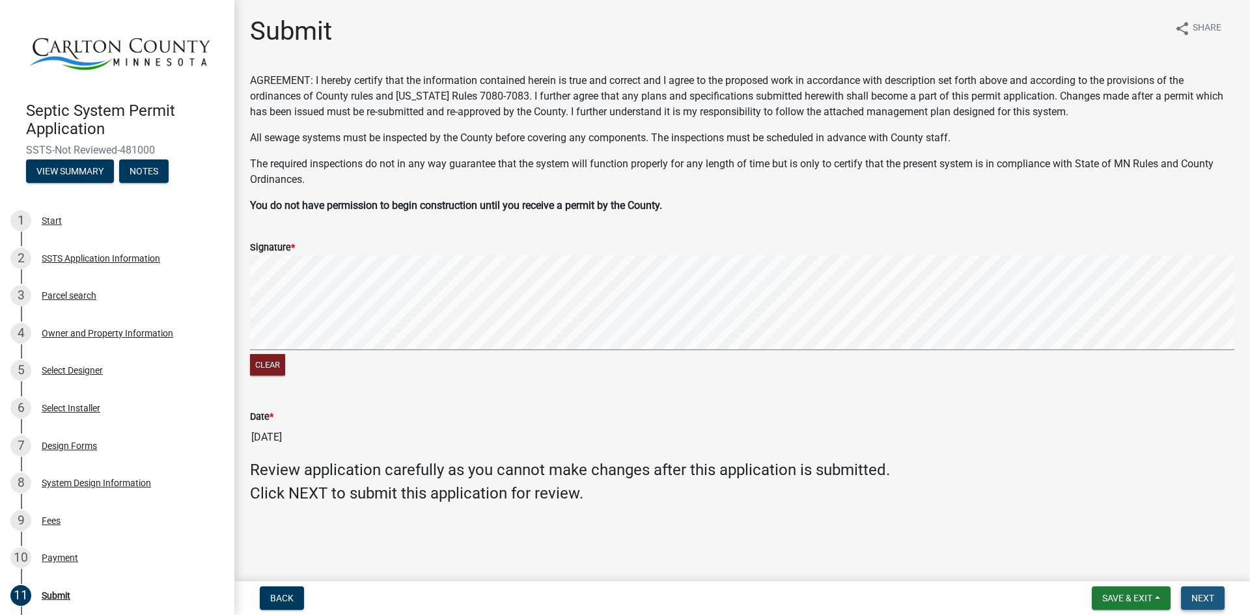
click at [1202, 594] on span "Next" at bounding box center [1202, 598] width 23 height 10
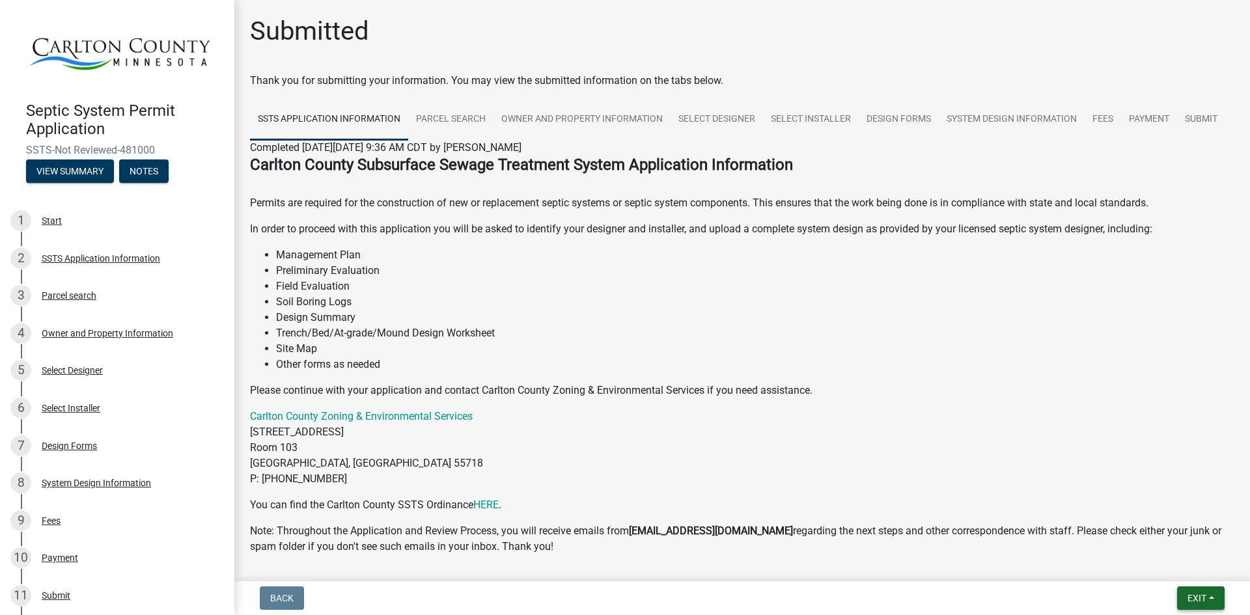
click at [1191, 601] on span "Exit" at bounding box center [1196, 598] width 19 height 10
click at [1196, 564] on button "Save & Exit" at bounding box center [1172, 564] width 104 height 31
